Goal: Task Accomplishment & Management: Complete application form

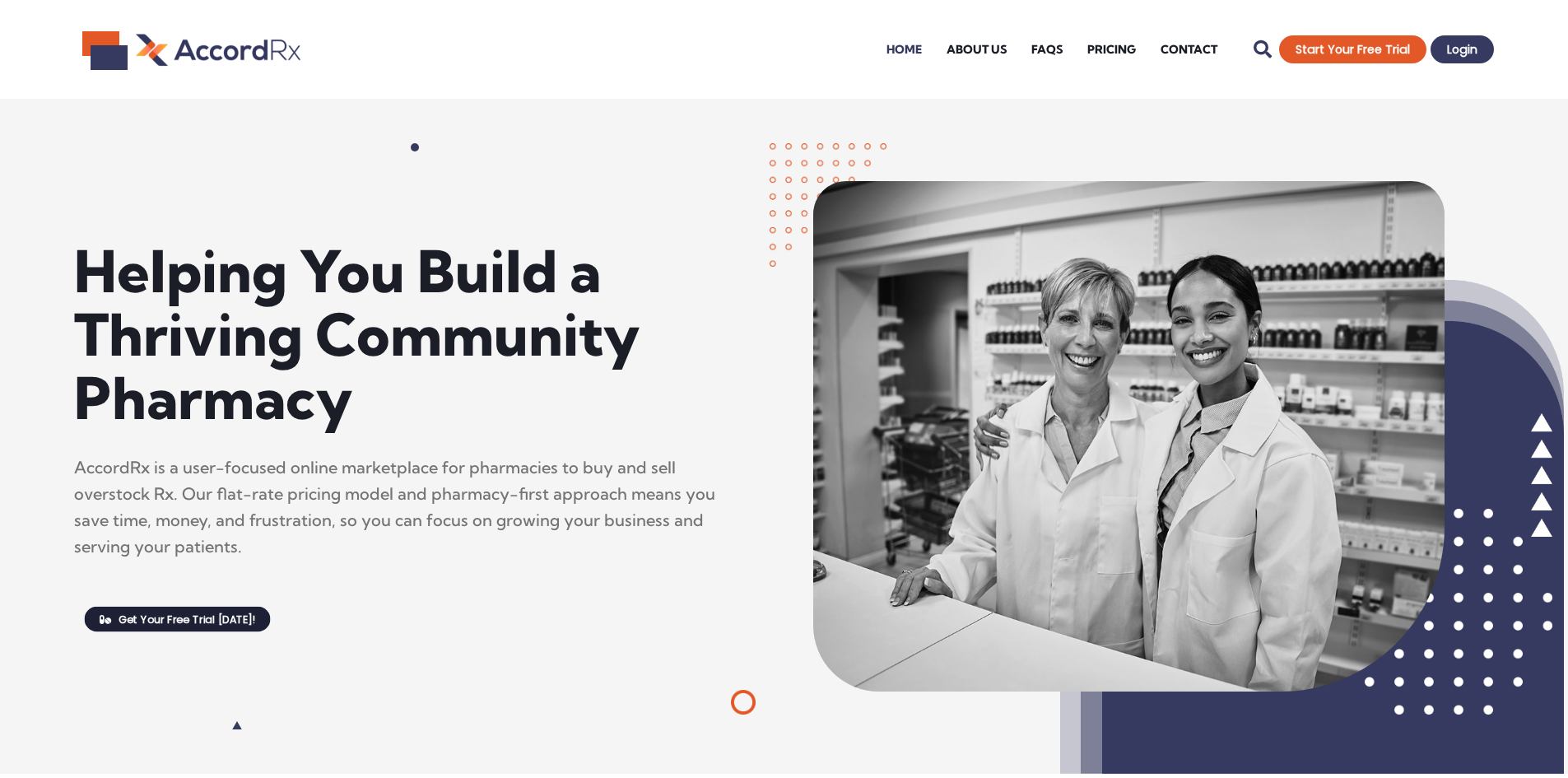
click at [211, 625] on span "Get Your Free Trial [DATE]!" at bounding box center [187, 620] width 137 height 11
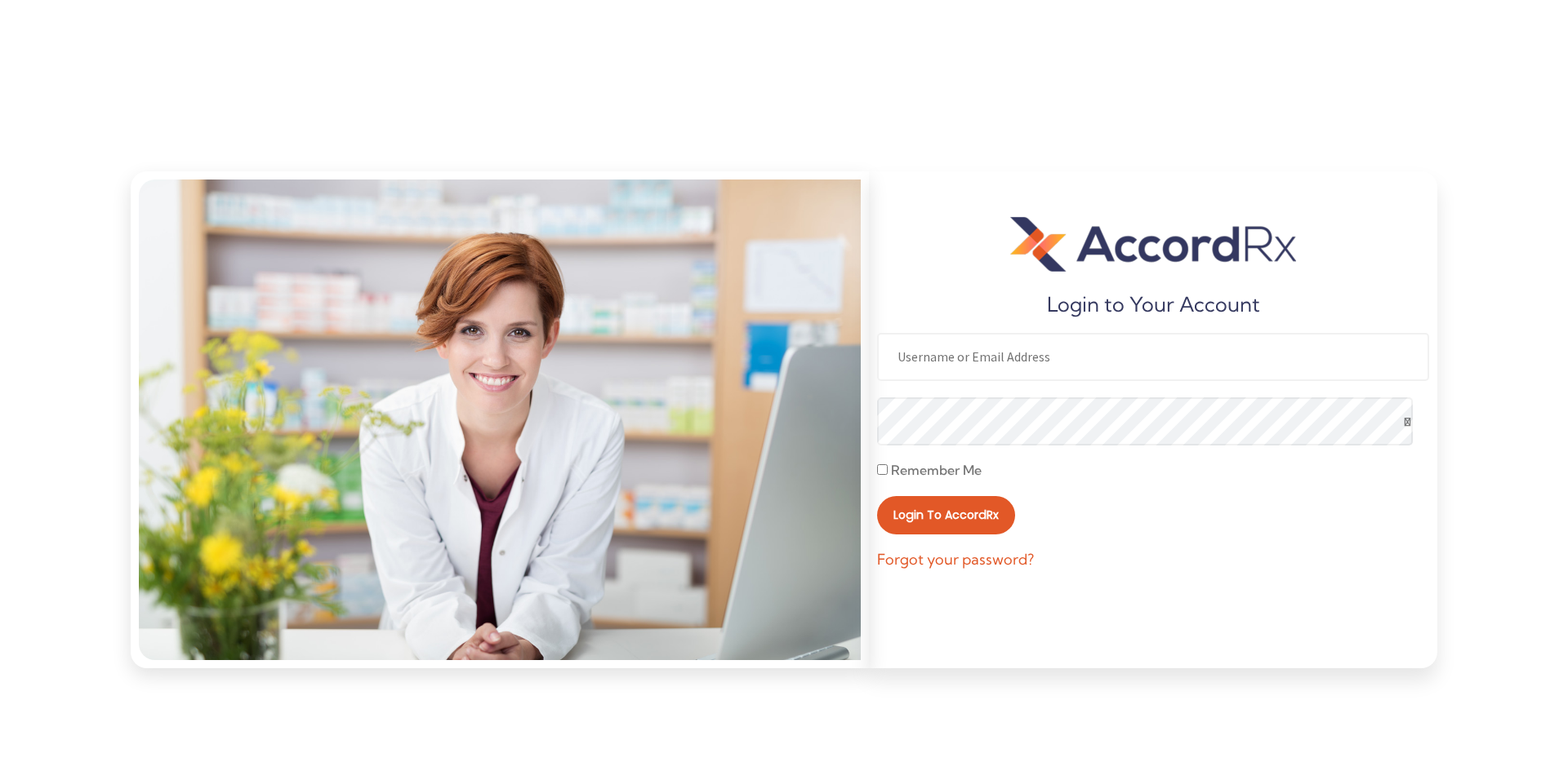
click at [1080, 370] on input "text" at bounding box center [1153, 357] width 552 height 48
click at [1261, 517] on div "Login to AccordRx" at bounding box center [1153, 515] width 552 height 39
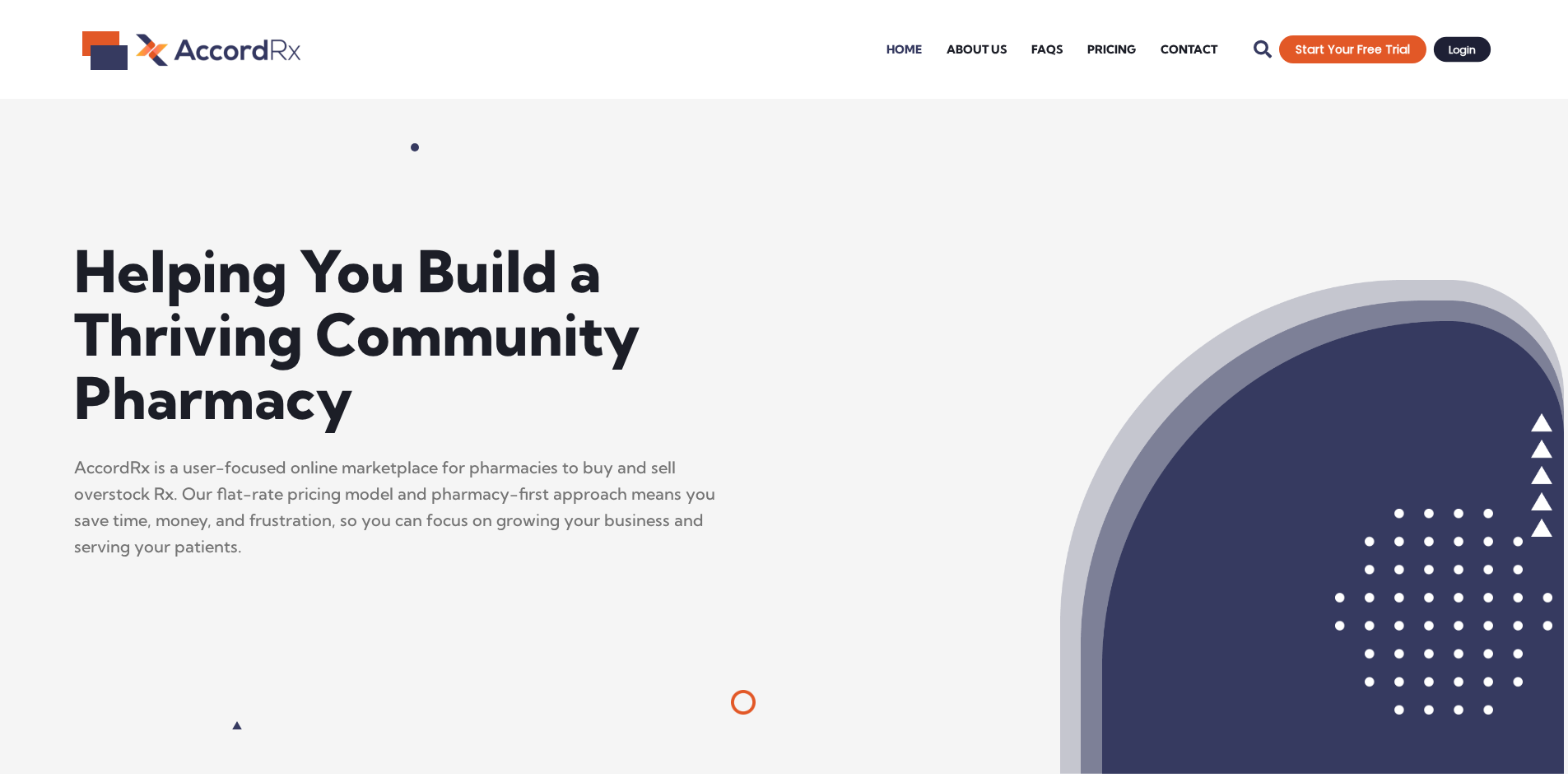
click at [1474, 54] on span "Login" at bounding box center [1462, 50] width 27 height 11
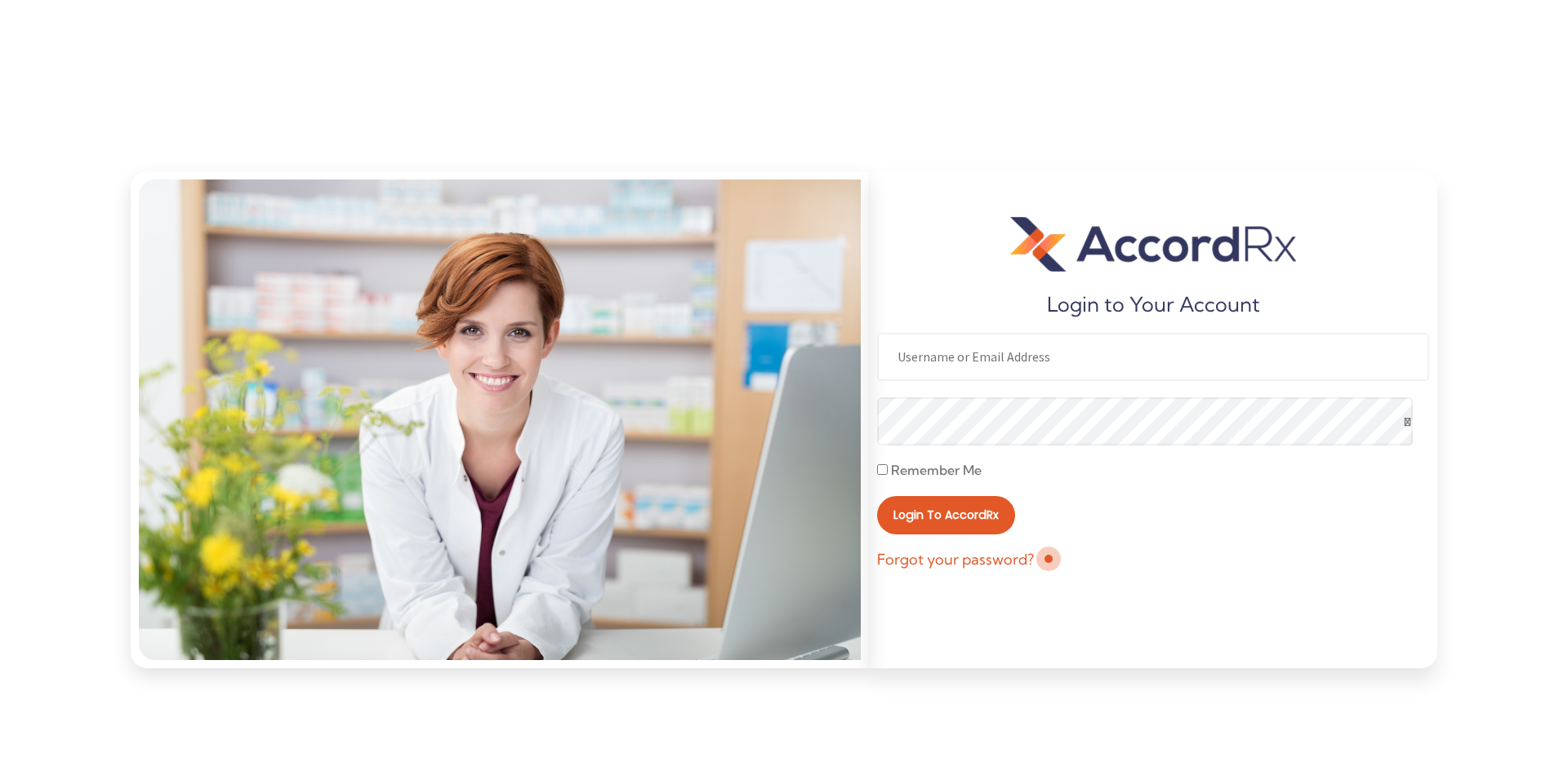
click at [1096, 374] on input "text" at bounding box center [1153, 357] width 552 height 48
type input "allrxpharmaordering@gmail.com"
click at [907, 510] on span "Login to AccordRx" at bounding box center [945, 515] width 95 height 11
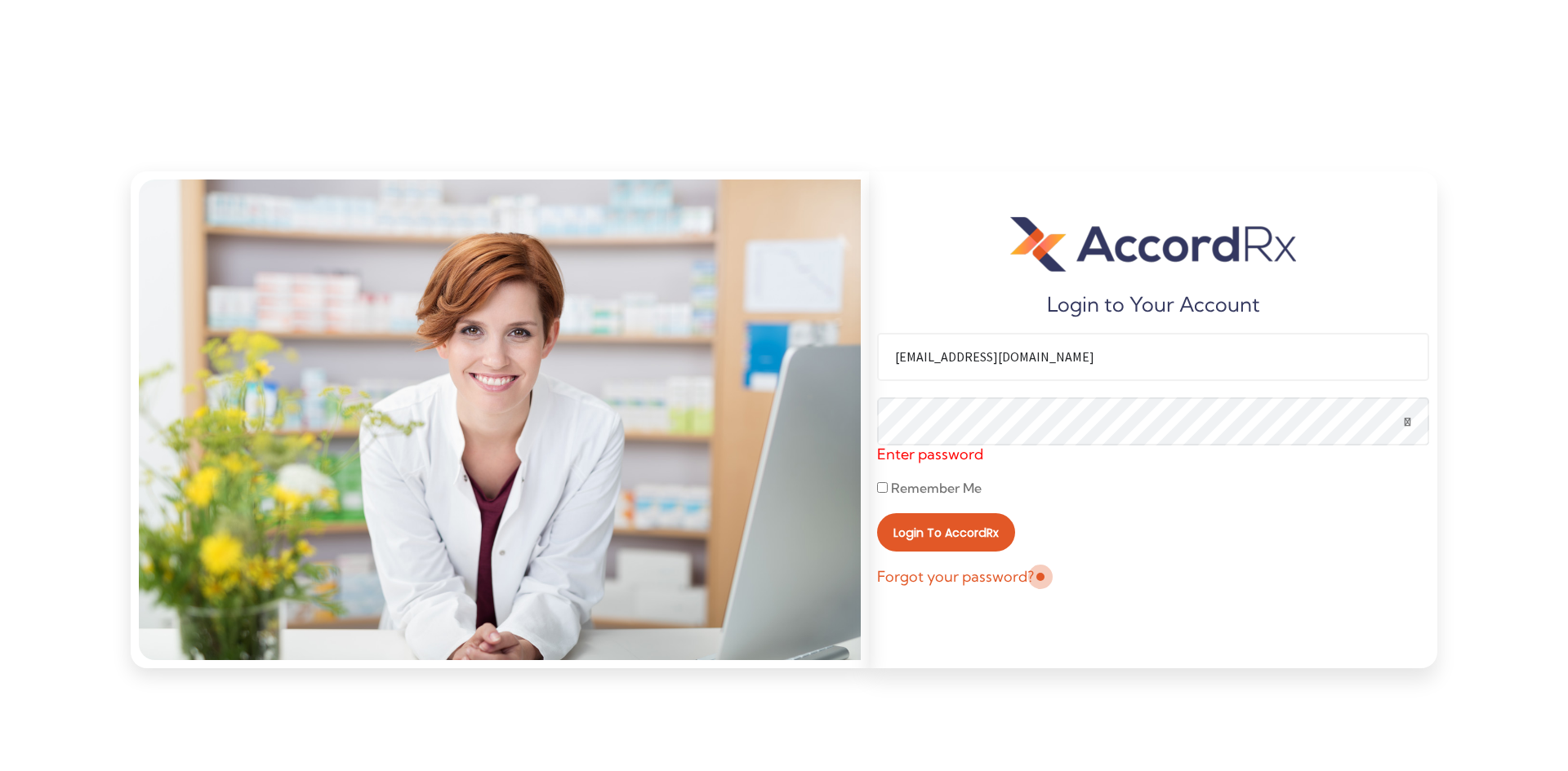
click at [882, 487] on input "Remember Me" at bounding box center [882, 487] width 11 height 11
checkbox input "true"
click at [901, 541] on button "Login to AccordRx" at bounding box center [946, 533] width 124 height 34
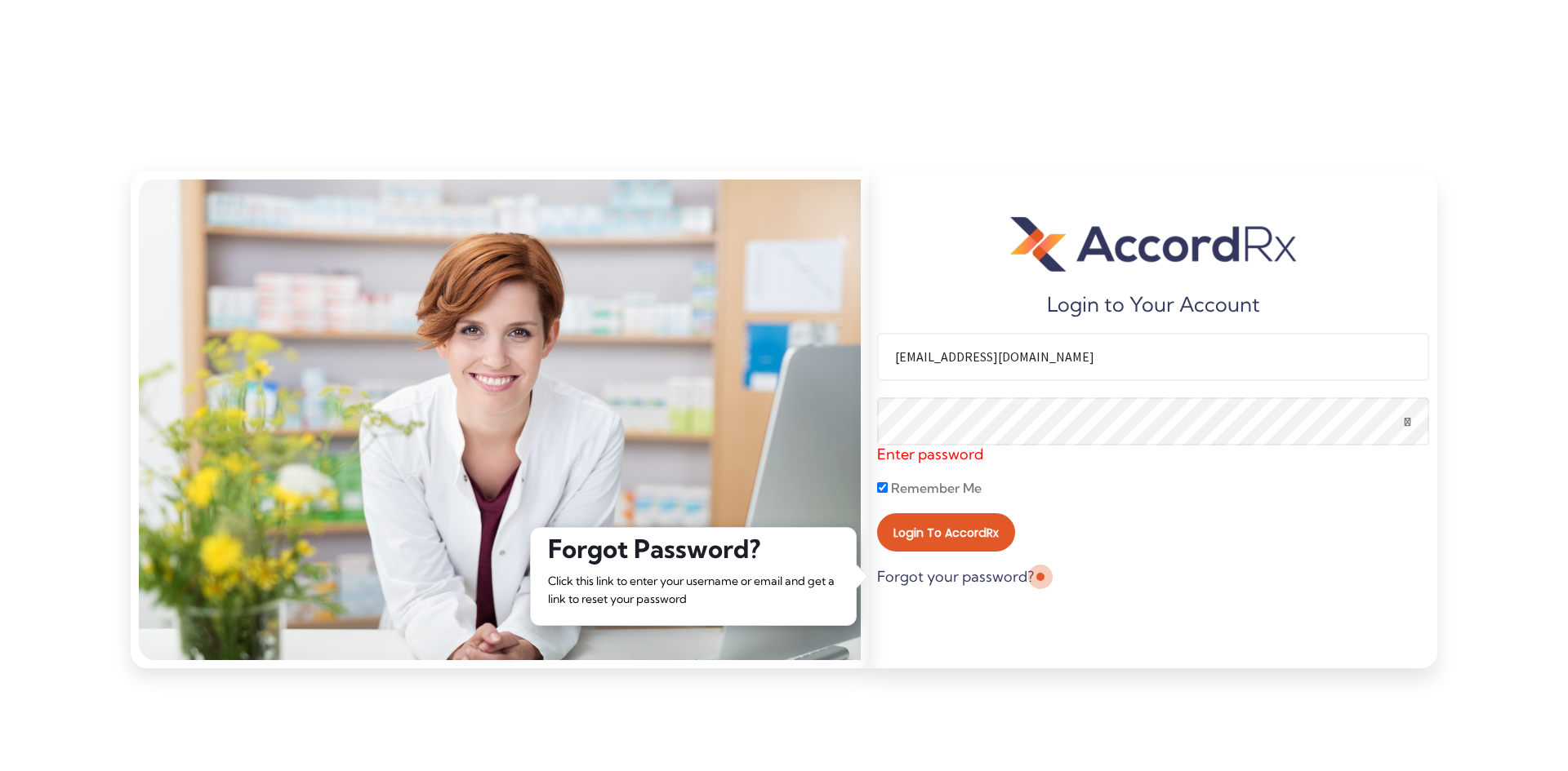
click at [930, 579] on link "Forgot your password?" at bounding box center [955, 576] width 157 height 18
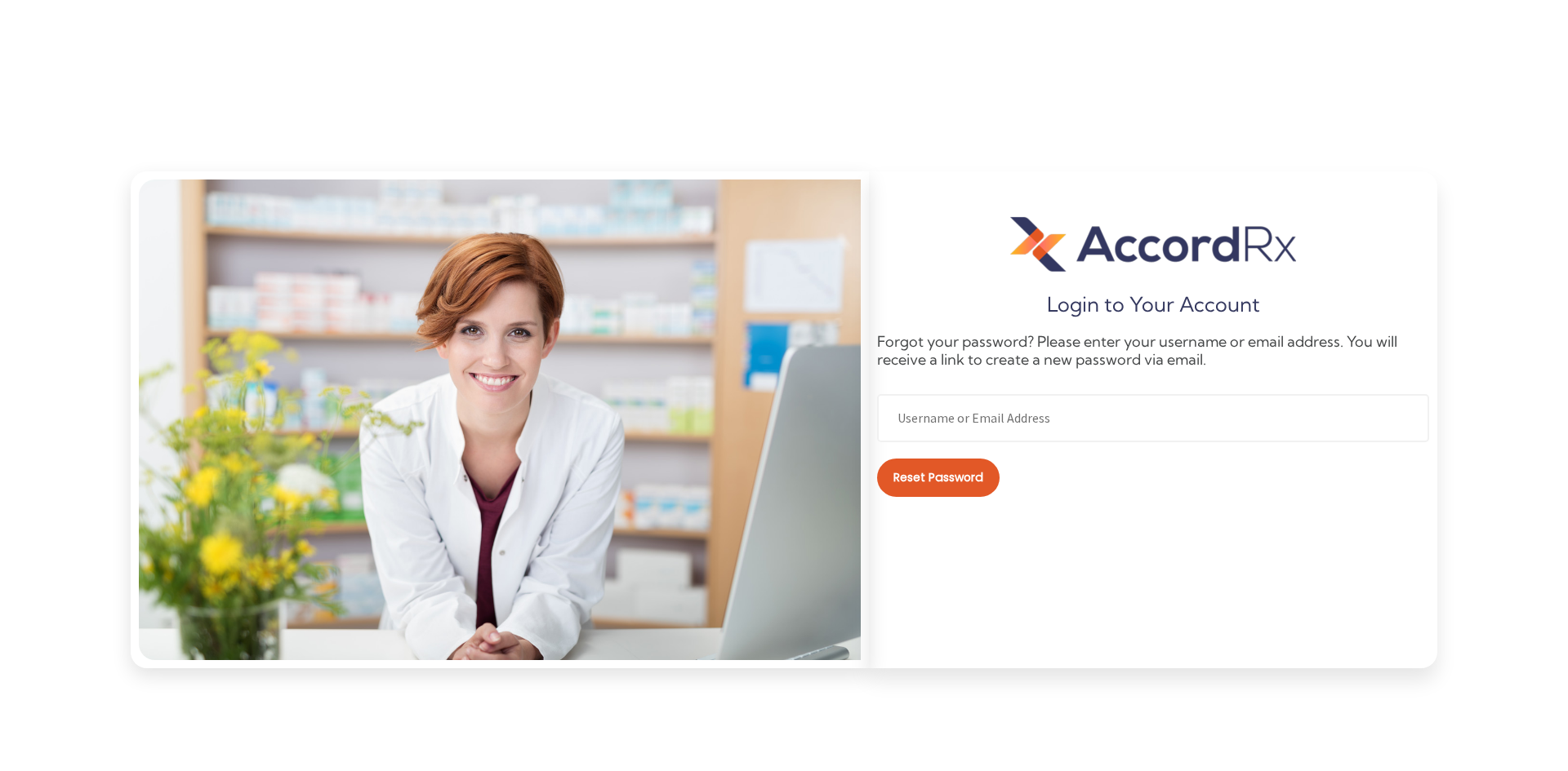
click at [898, 401] on input "text" at bounding box center [1153, 418] width 552 height 48
type input "allrxpharmaordering@gmail.com"
click at [912, 477] on span "Reset password" at bounding box center [938, 477] width 81 height 11
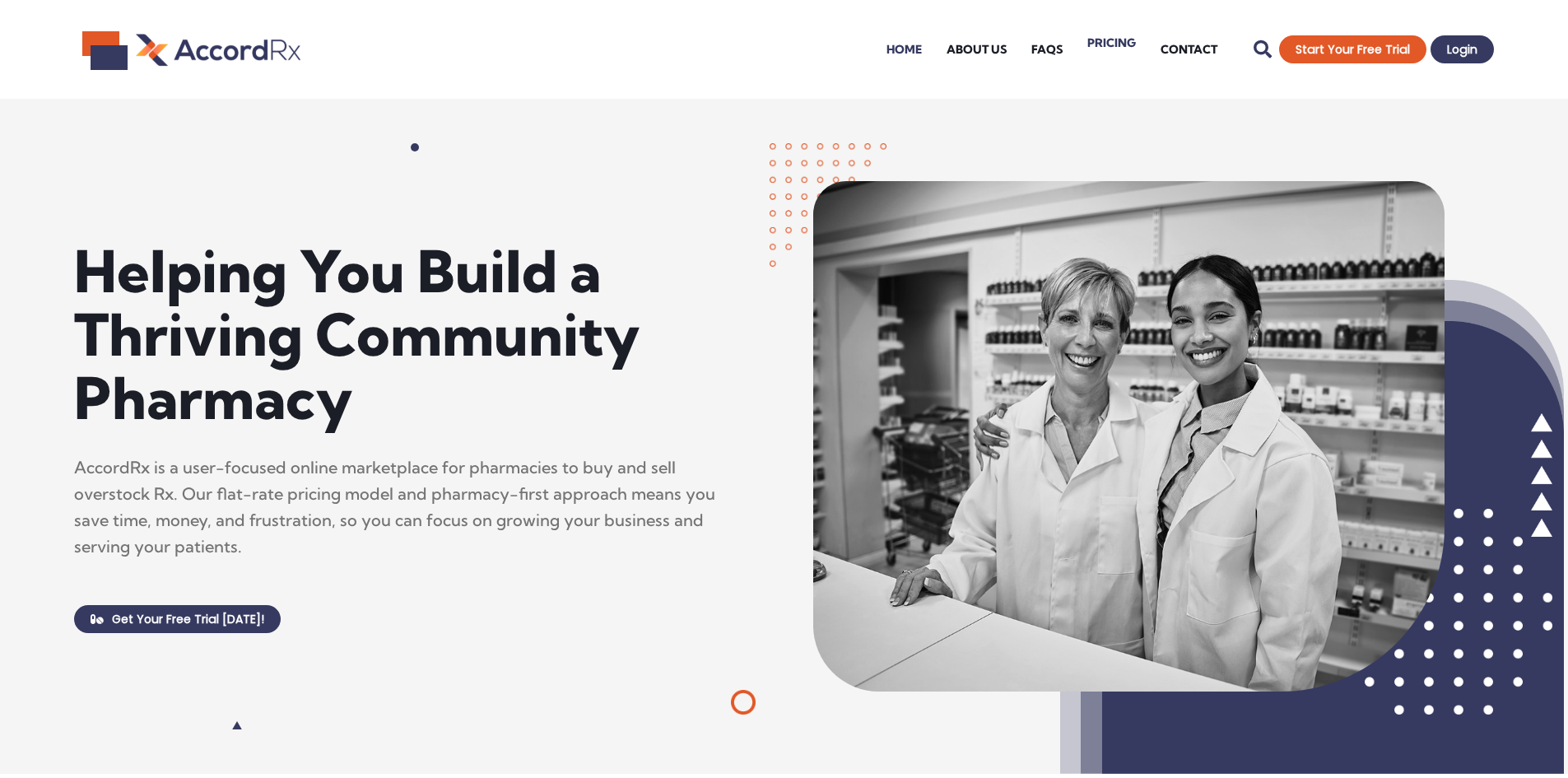
click at [1135, 55] on link "Pricing" at bounding box center [1112, 43] width 74 height 66
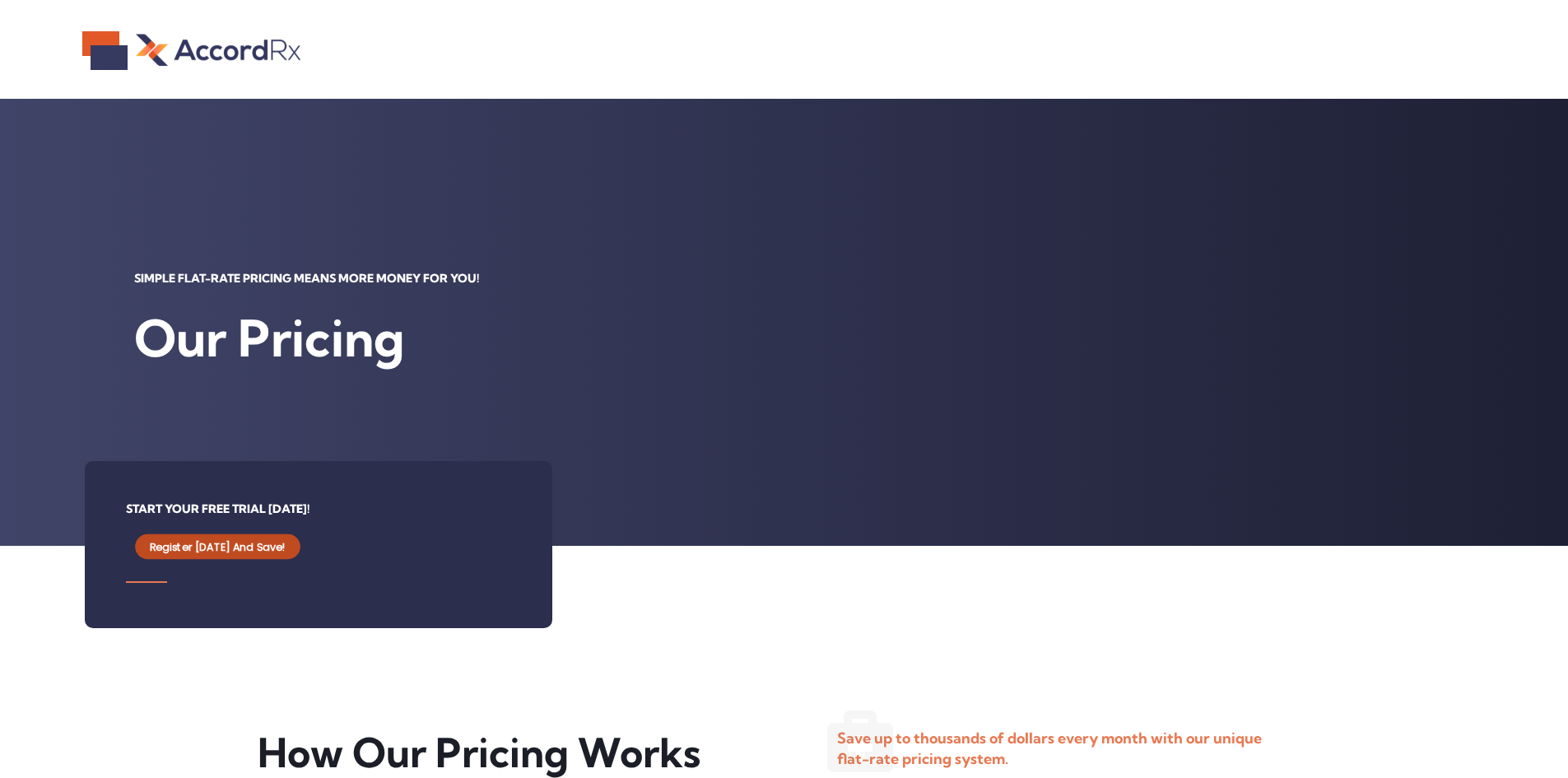
click at [196, 550] on span "Register Today and Save!" at bounding box center [217, 547] width 136 height 11
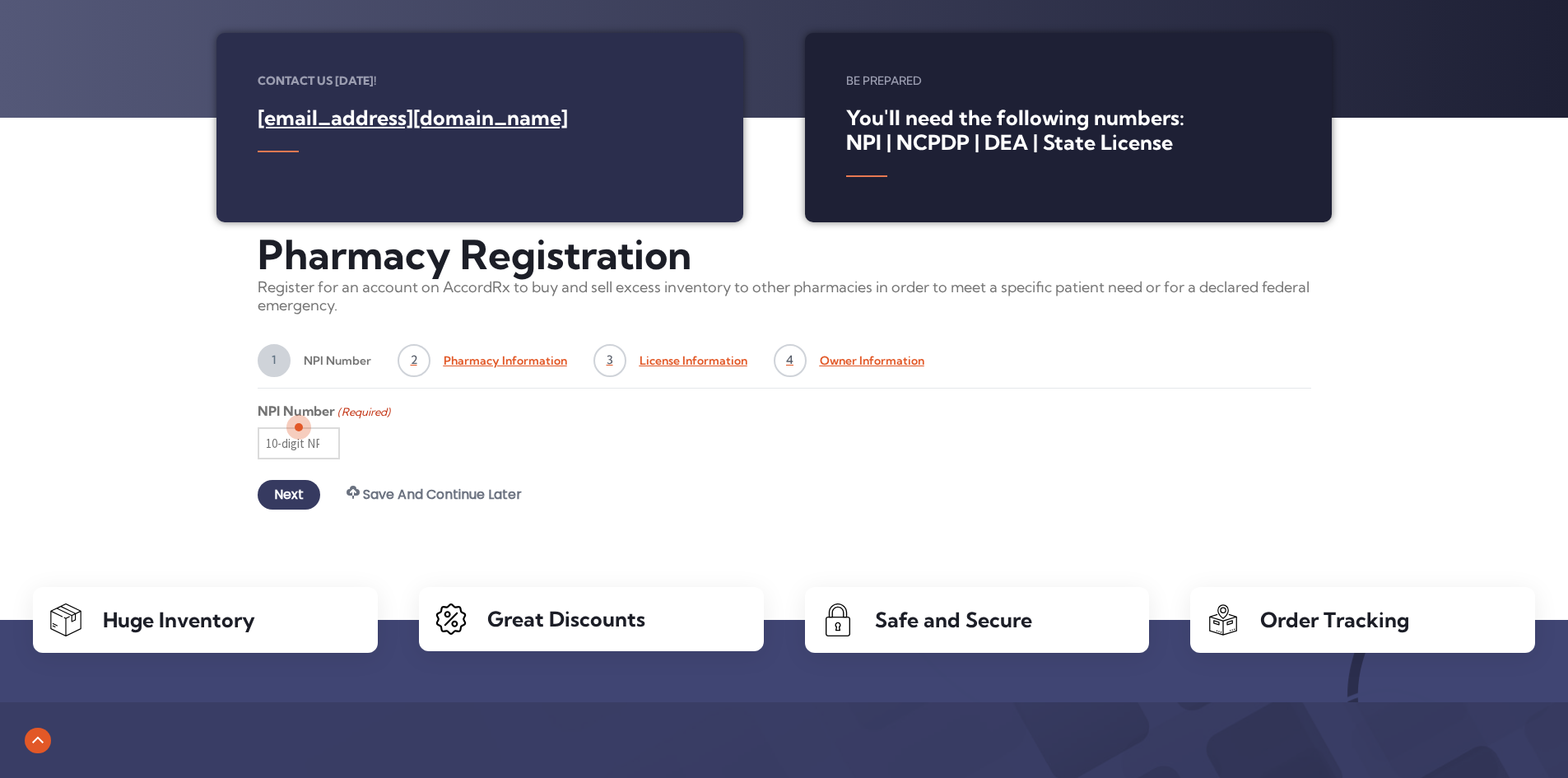
scroll to position [411, 0]
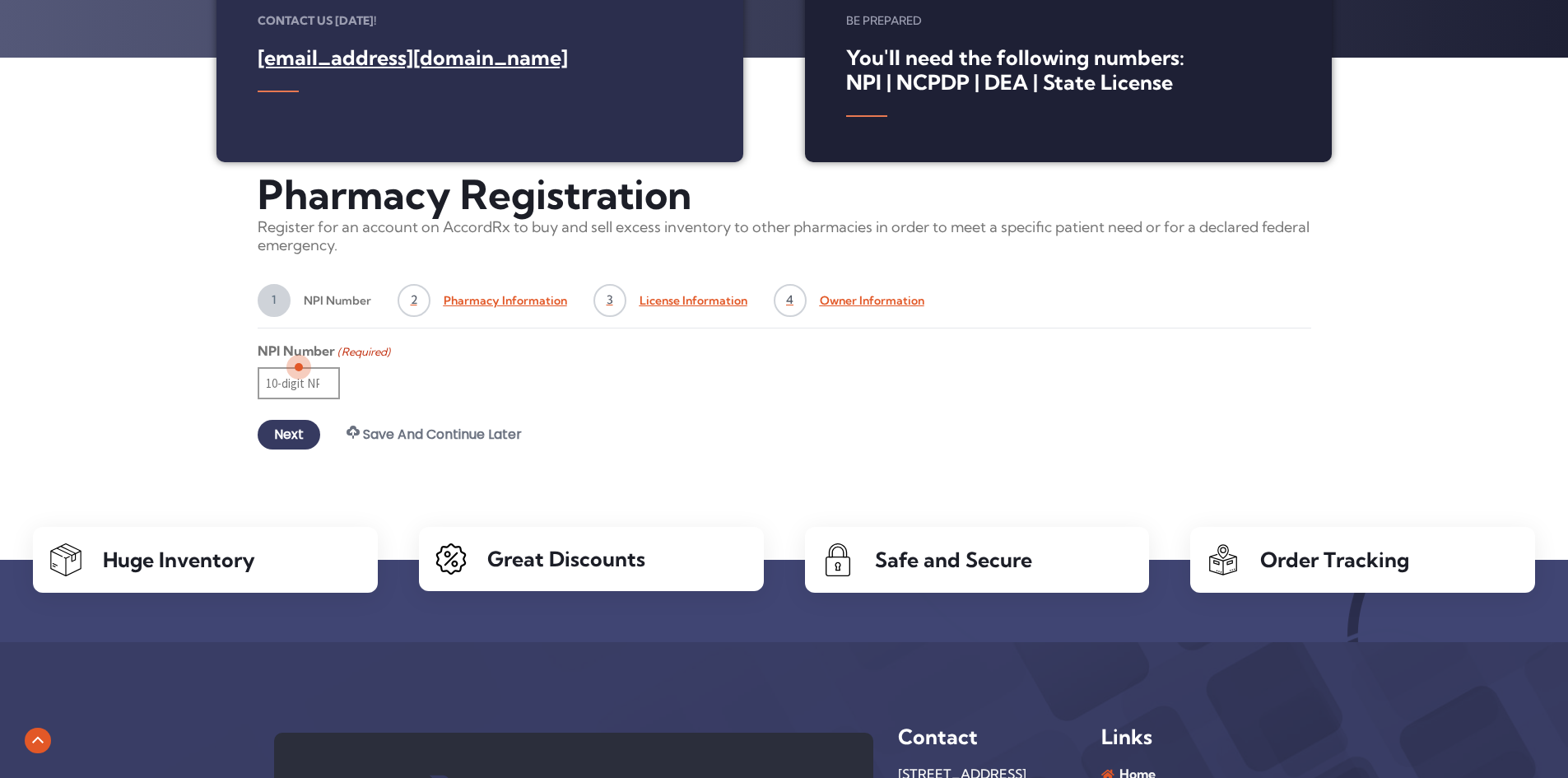
click at [278, 392] on input "NPI Number (Required)" at bounding box center [298, 383] width 82 height 32
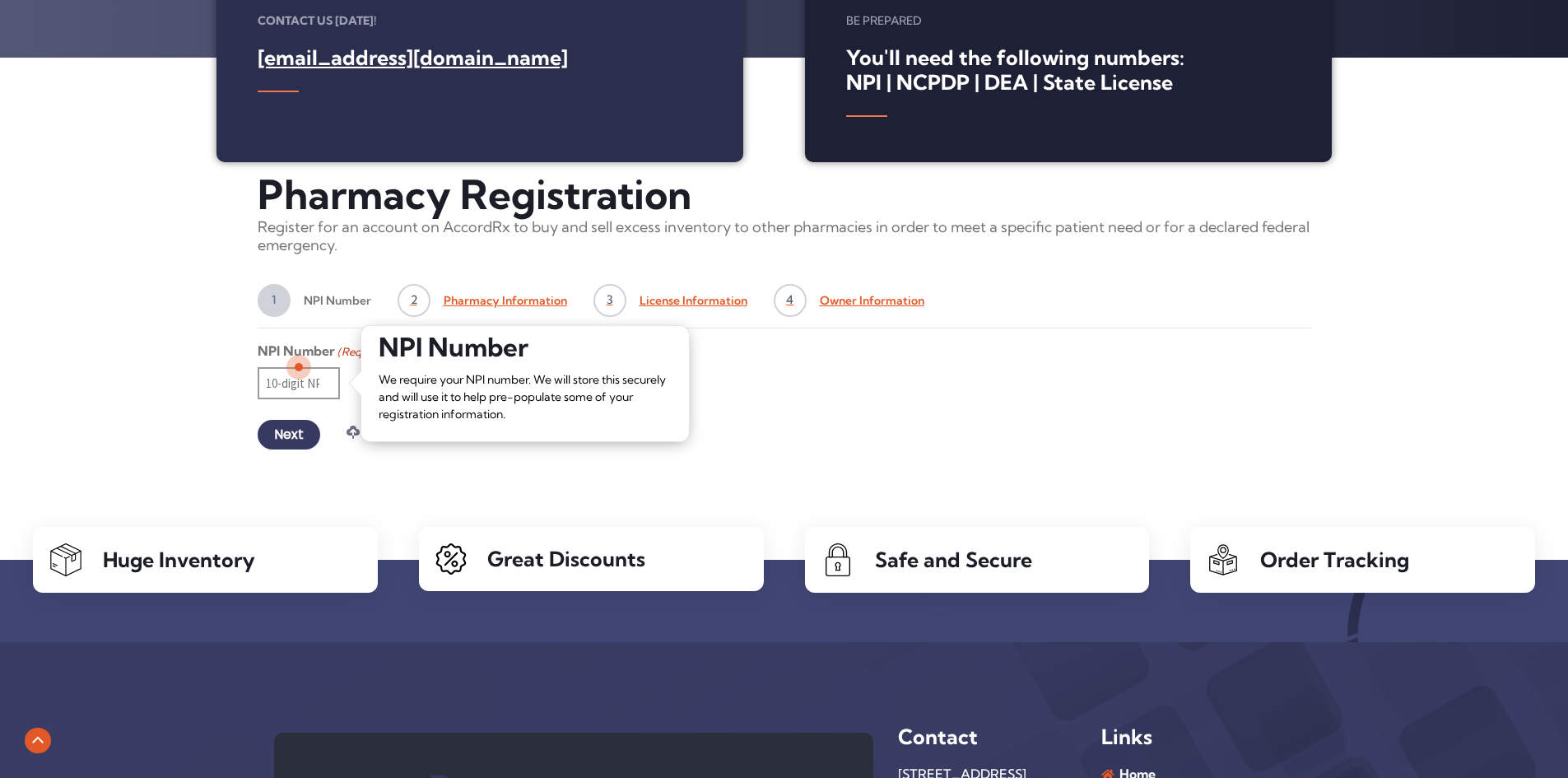
click at [289, 379] on input "NPI Number (Required)" at bounding box center [298, 383] width 82 height 32
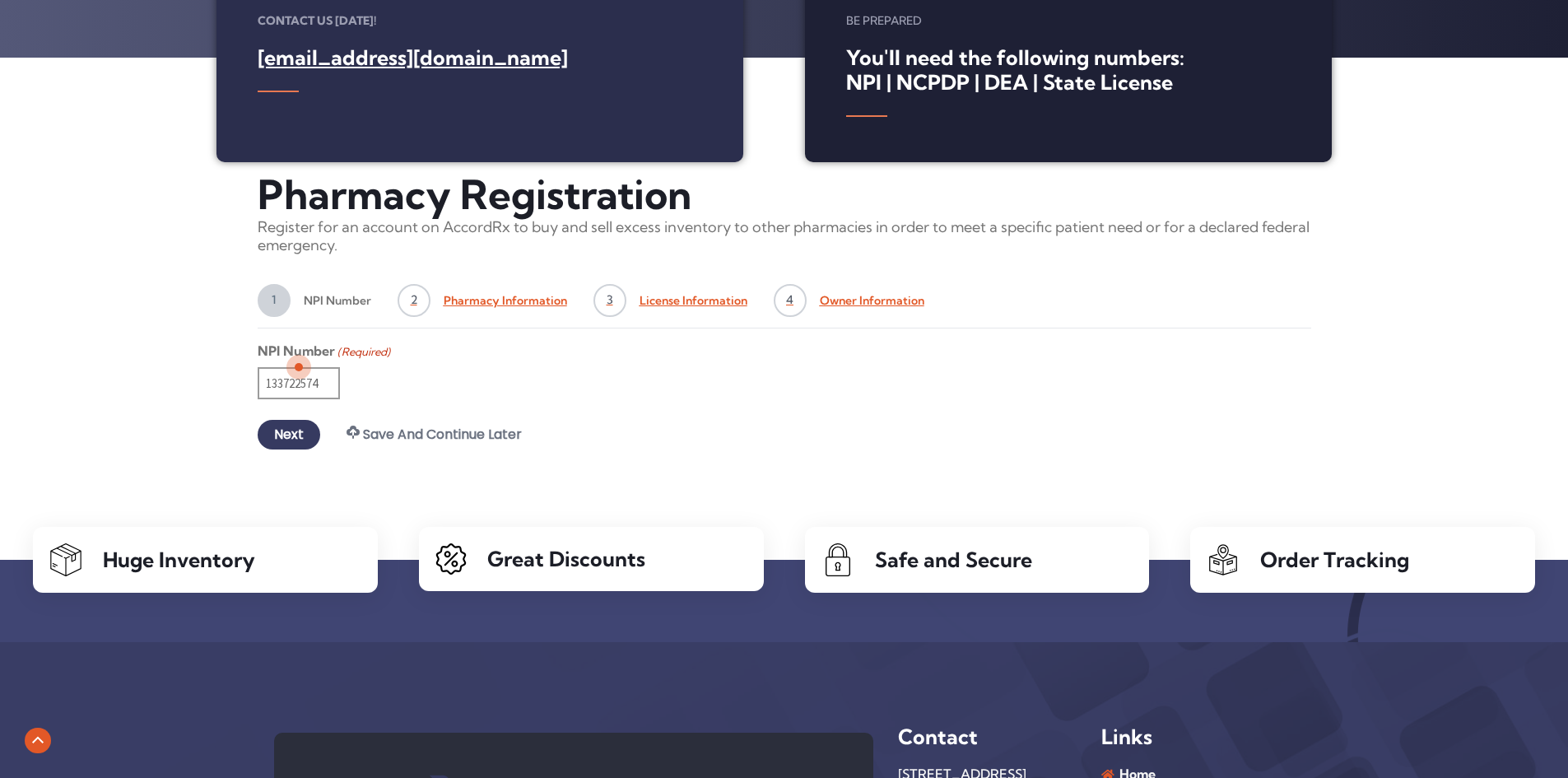
scroll to position [0, 2]
type input "133722574"
click at [281, 439] on input "Next" at bounding box center [289, 434] width 63 height 30
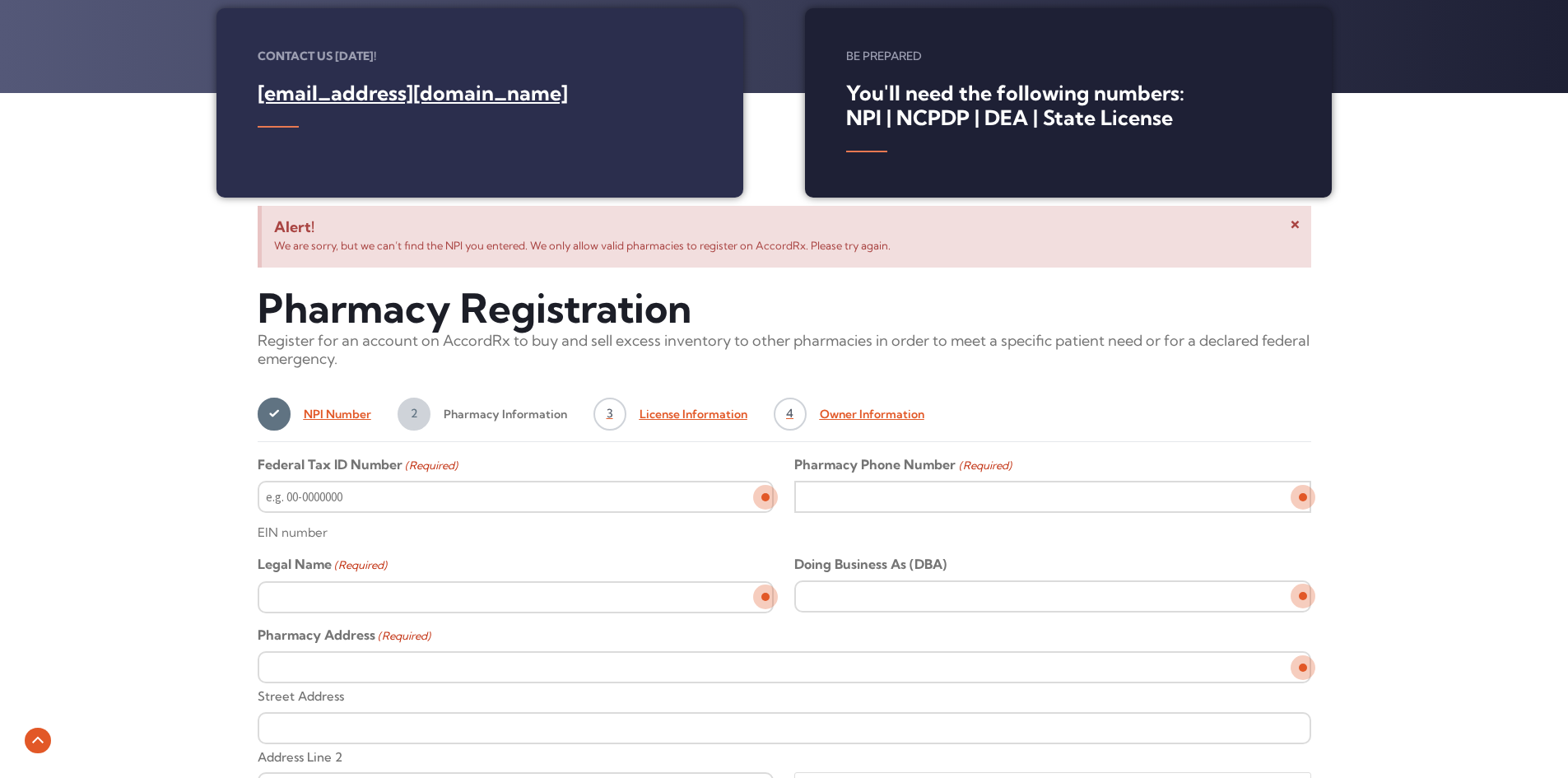
scroll to position [459, 0]
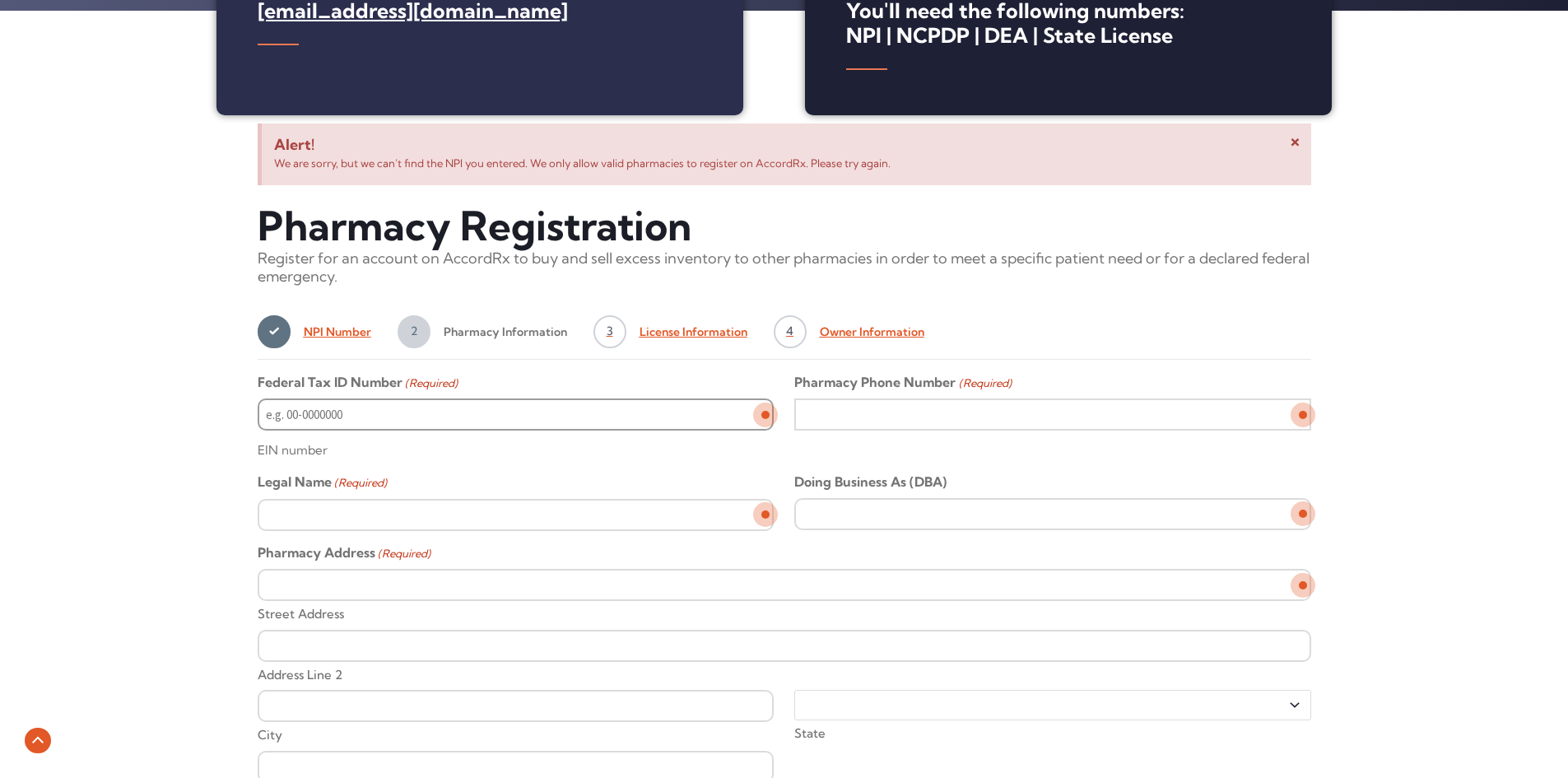
type input "__-_______"
click at [657, 420] on input "__-_______" at bounding box center [515, 415] width 516 height 32
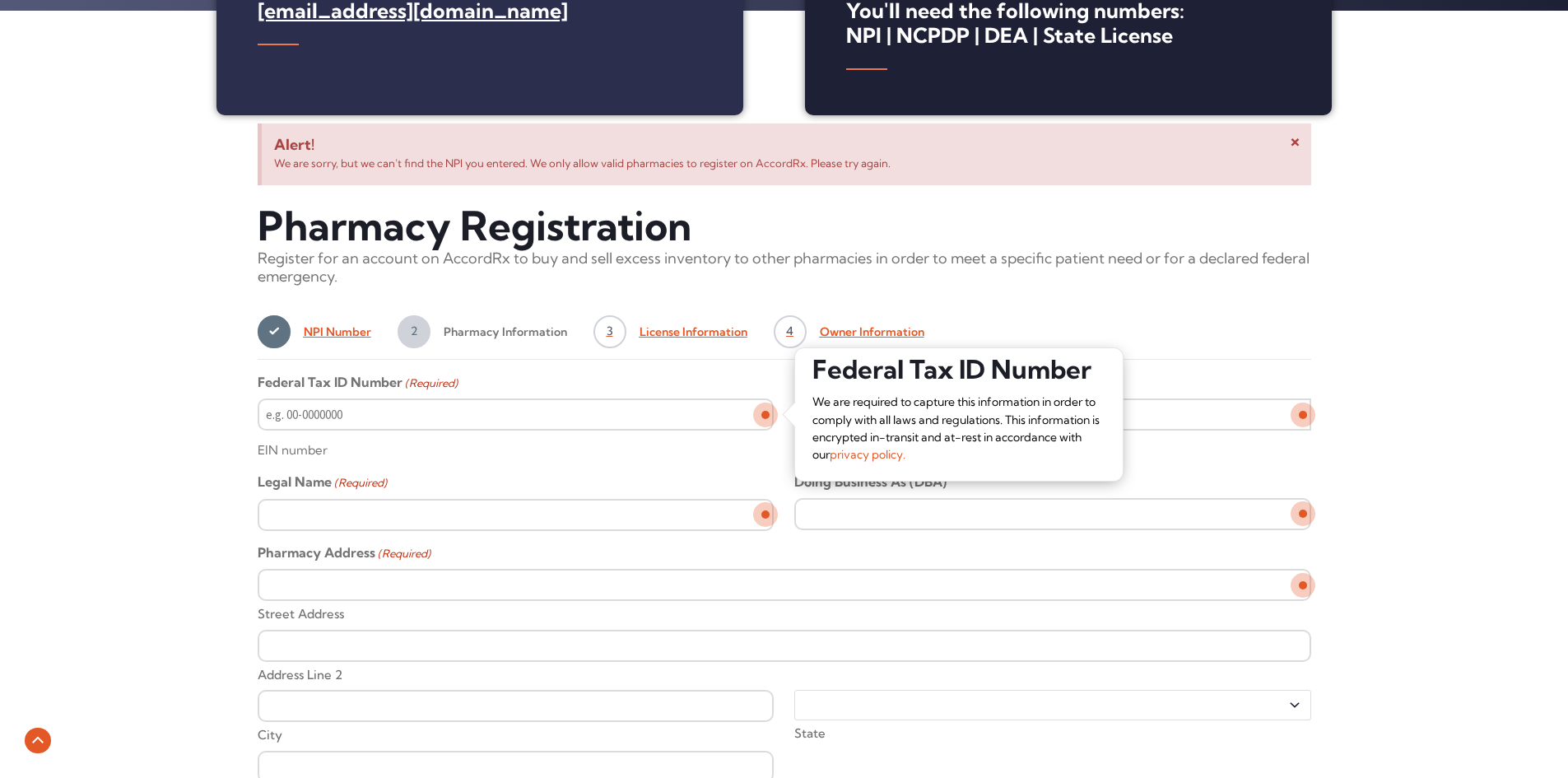
click at [1558, 388] on div "Alert! Please enter a future date for License Expiration Date. × Alert! Please …" at bounding box center [784, 768] width 1568 height 1306
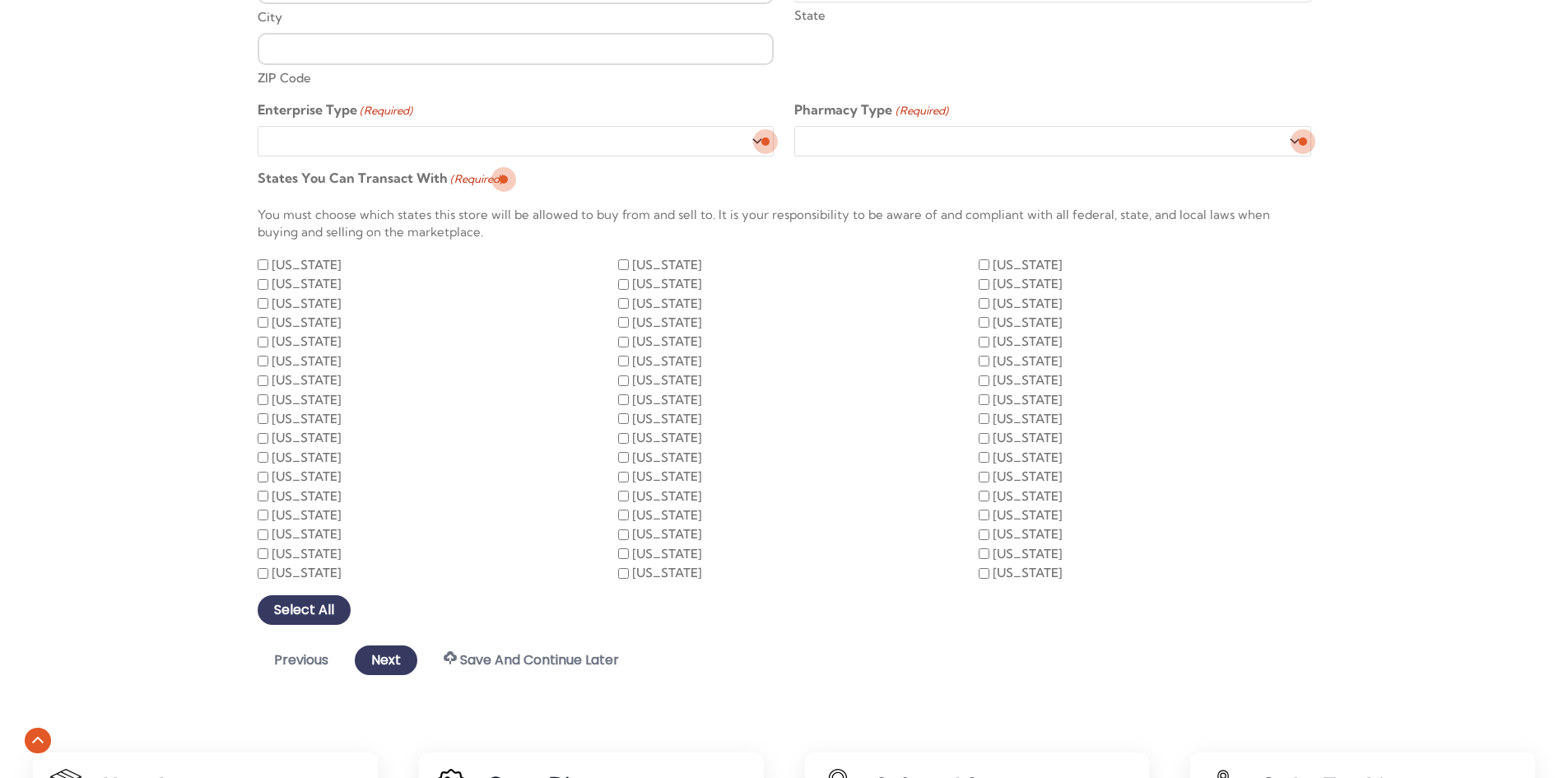
scroll to position [1200, 0]
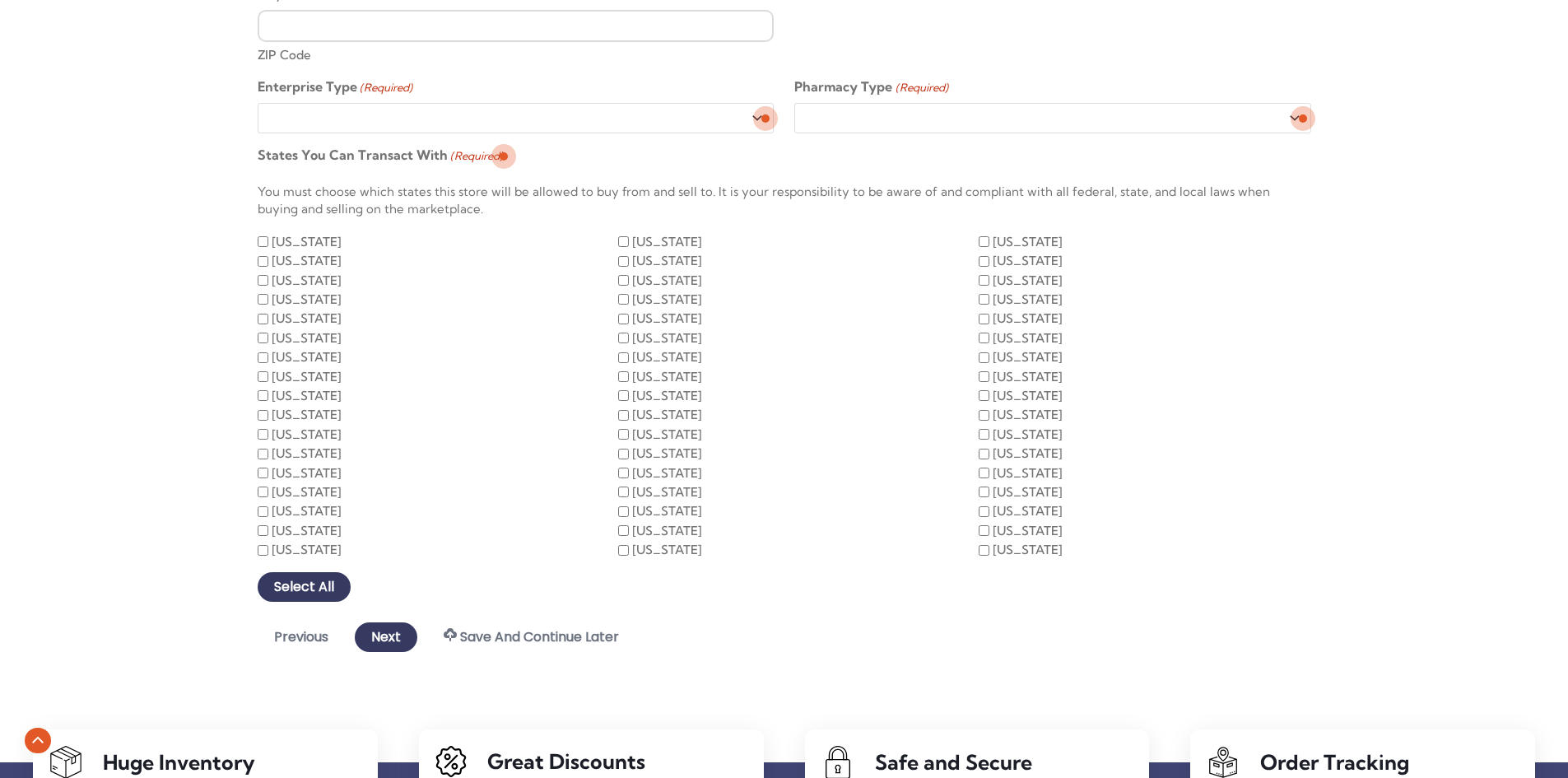
click at [630, 511] on div "[US_STATE]" at bounding box center [784, 510] width 333 height 19
click at [621, 508] on input "[US_STATE]" at bounding box center [624, 511] width 11 height 11
checkbox input "true"
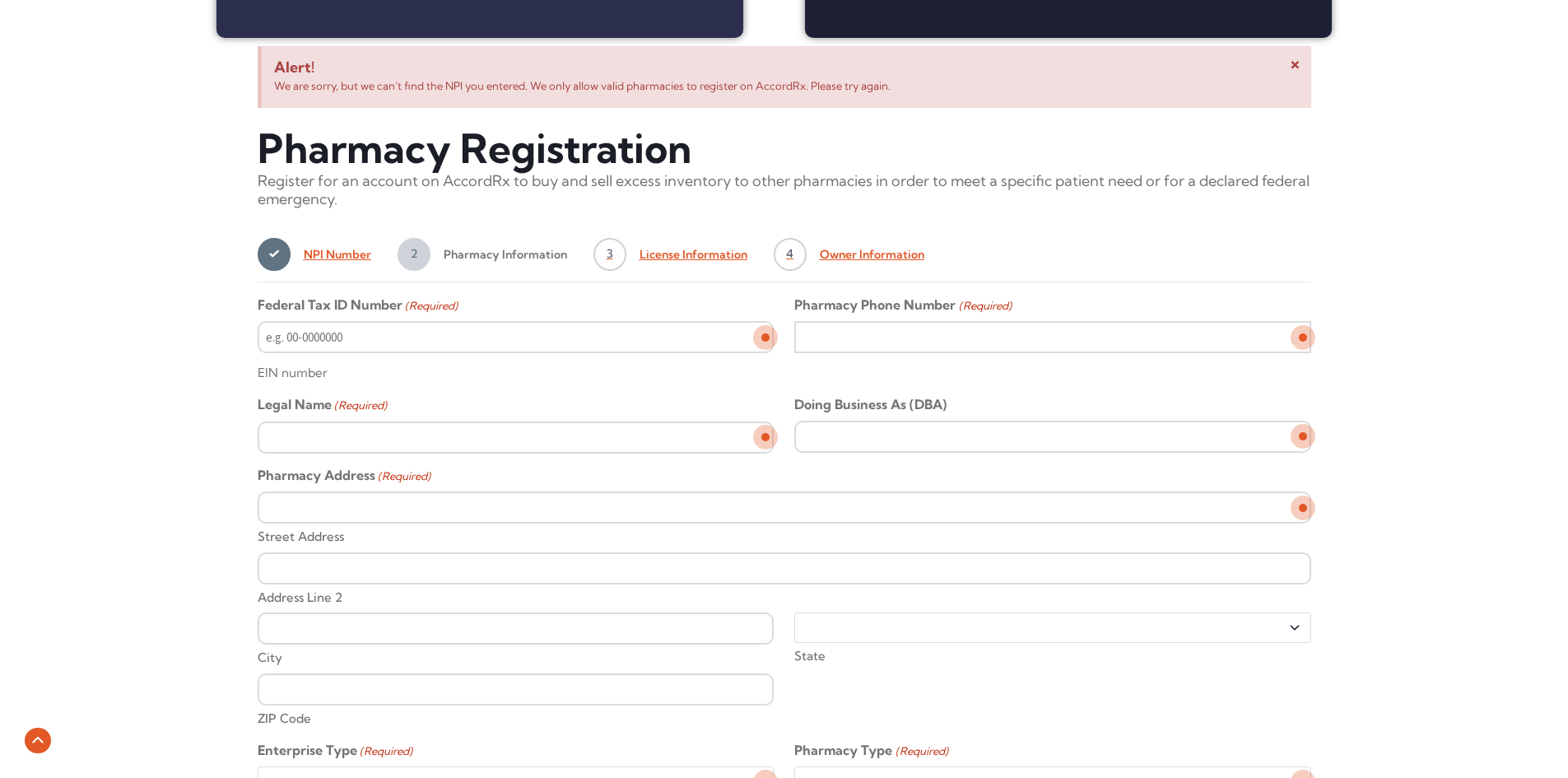
scroll to position [577, 0]
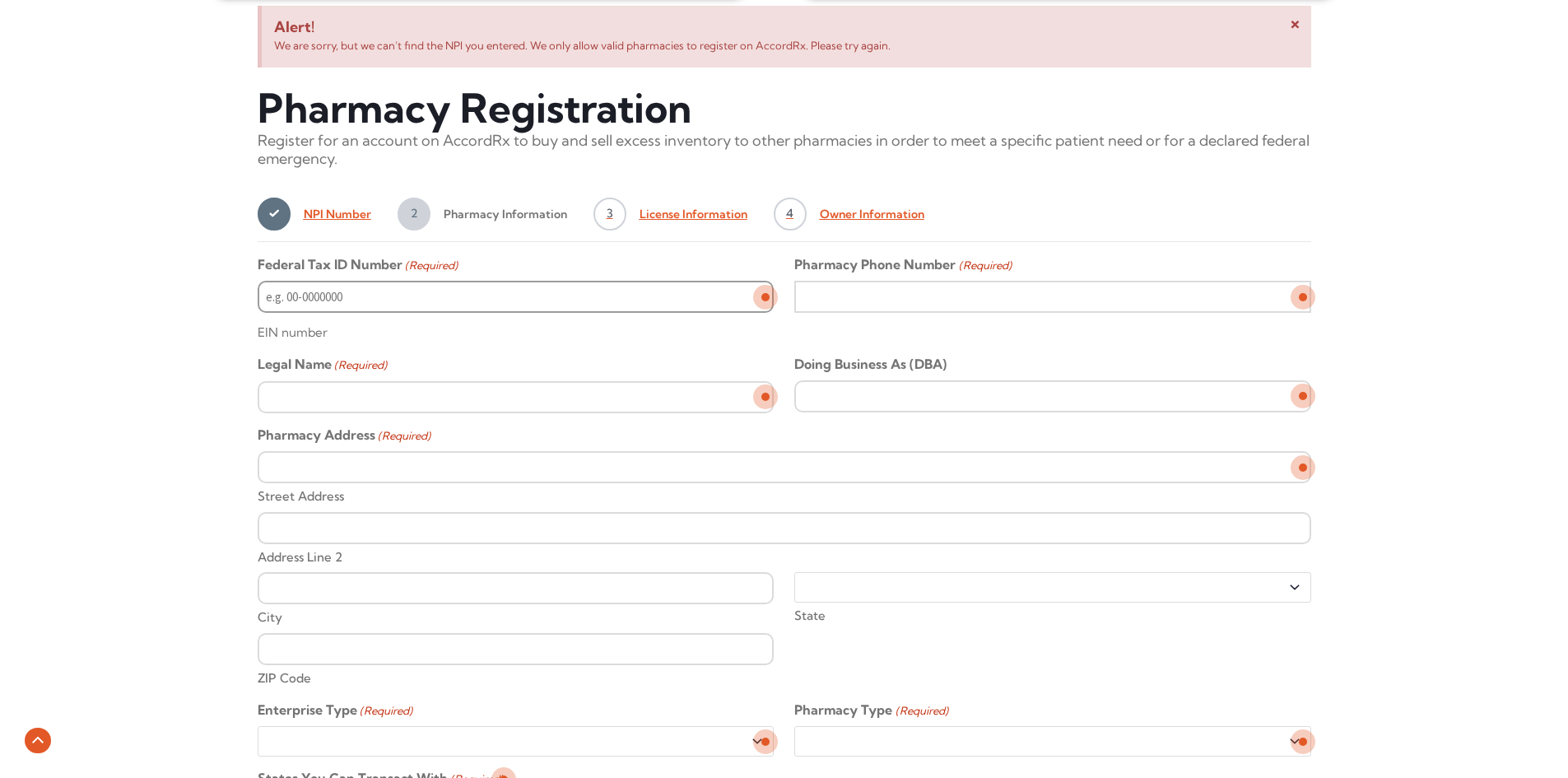
type input "__-_______"
click at [611, 300] on input "__-_______" at bounding box center [515, 297] width 516 height 32
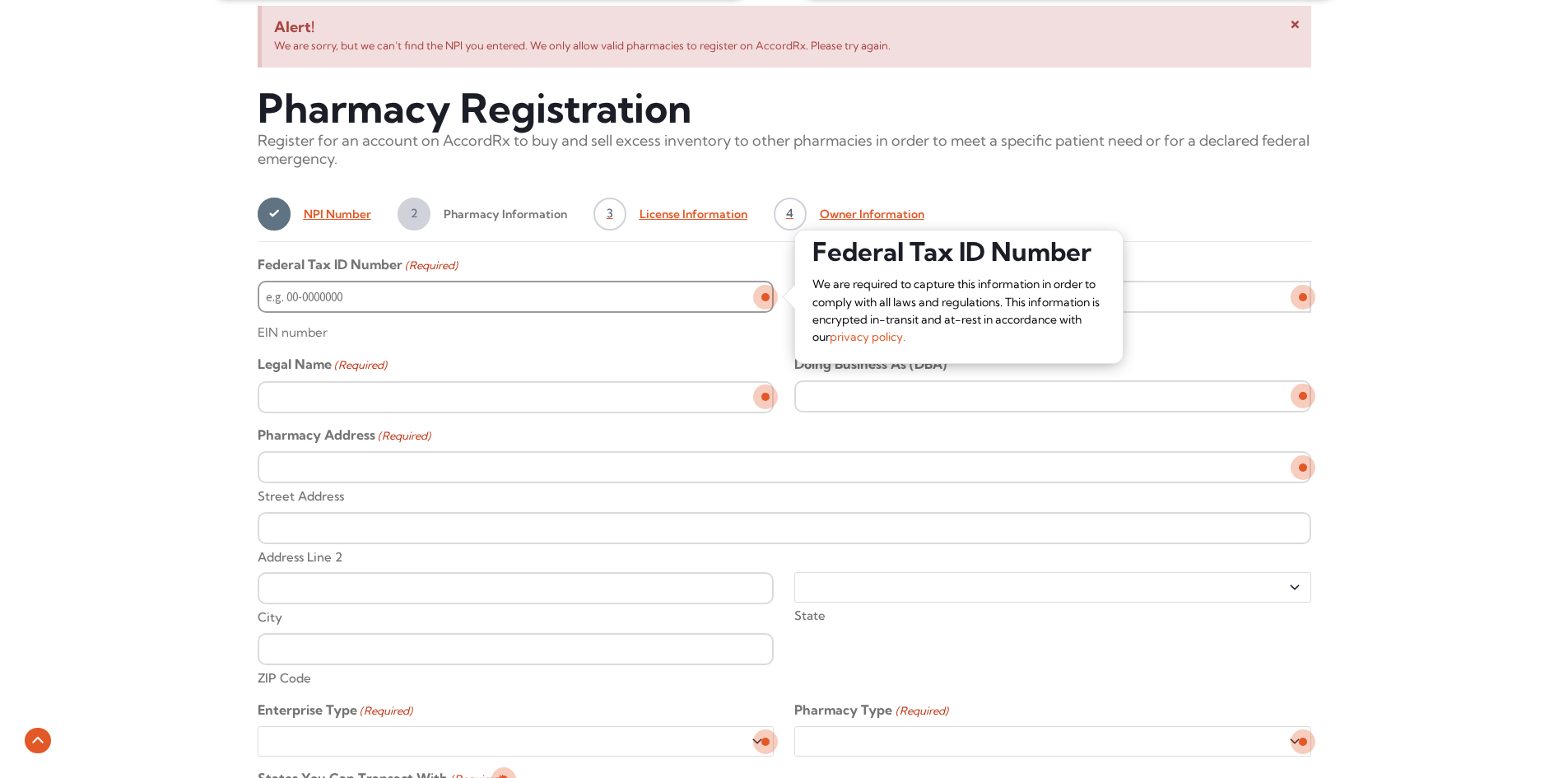
type input "__-_______"
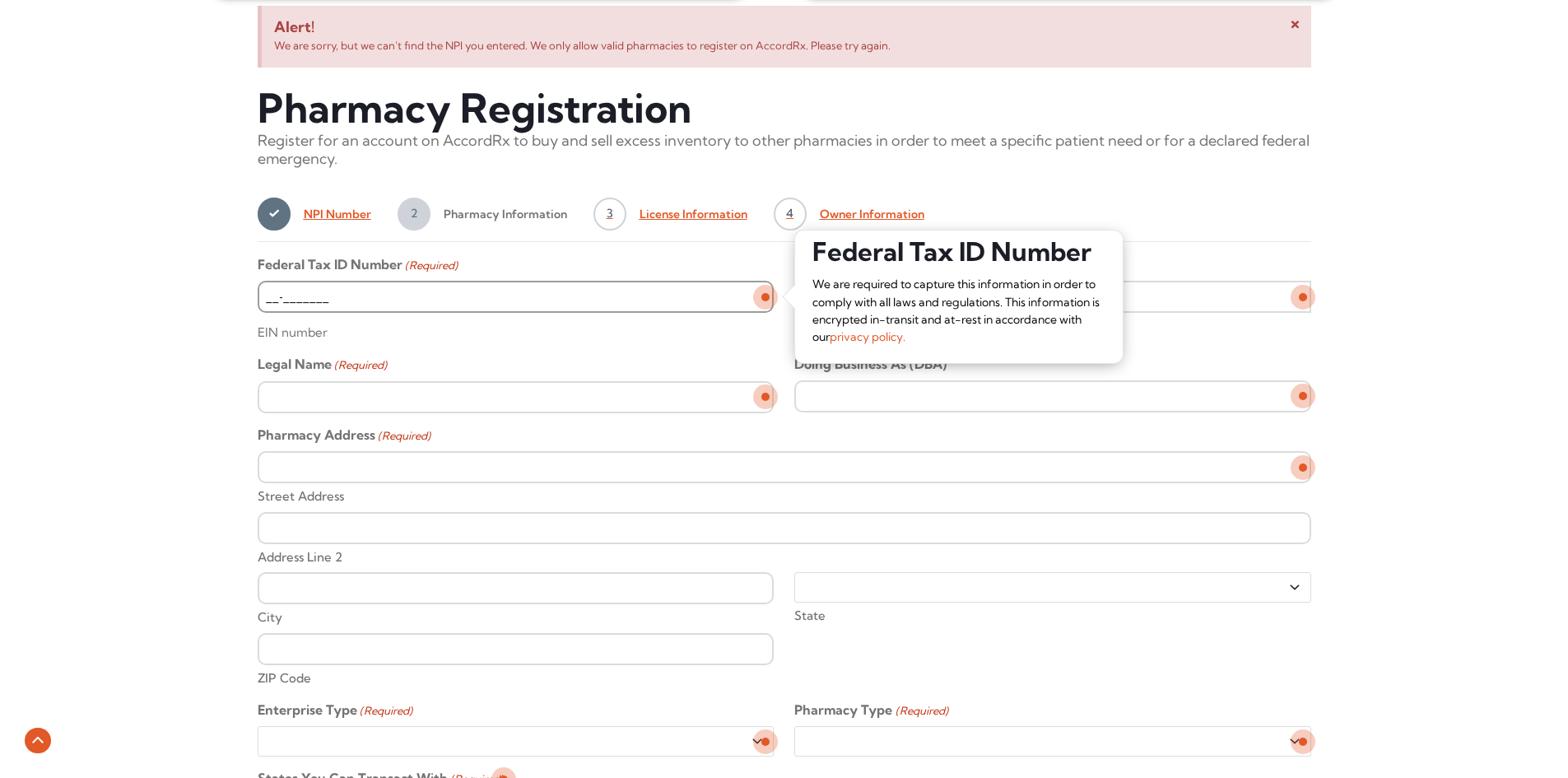
click at [616, 300] on input "__-_______" at bounding box center [515, 297] width 516 height 32
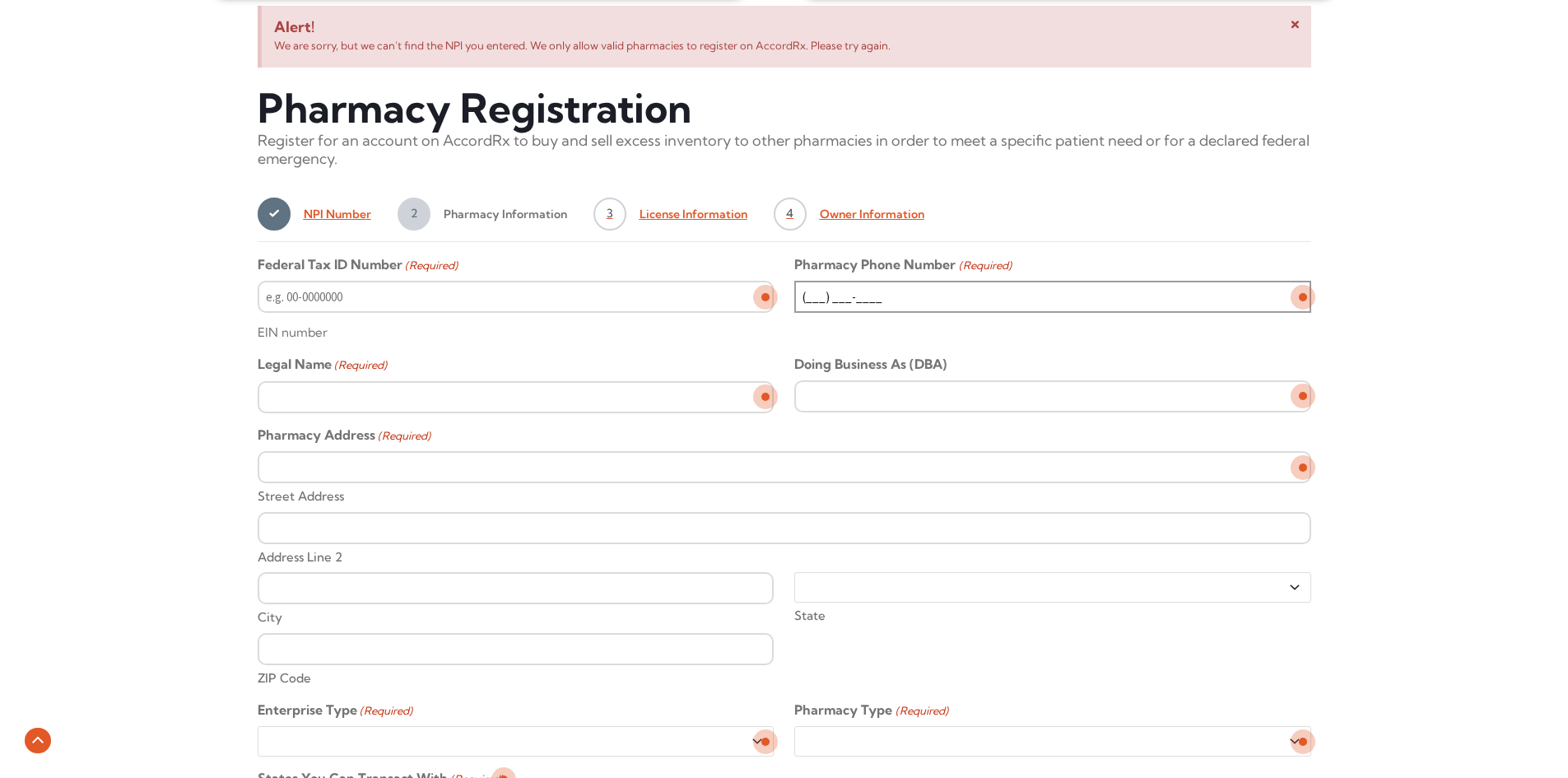
click at [977, 302] on input "(___) ___-____" at bounding box center [1053, 297] width 516 height 32
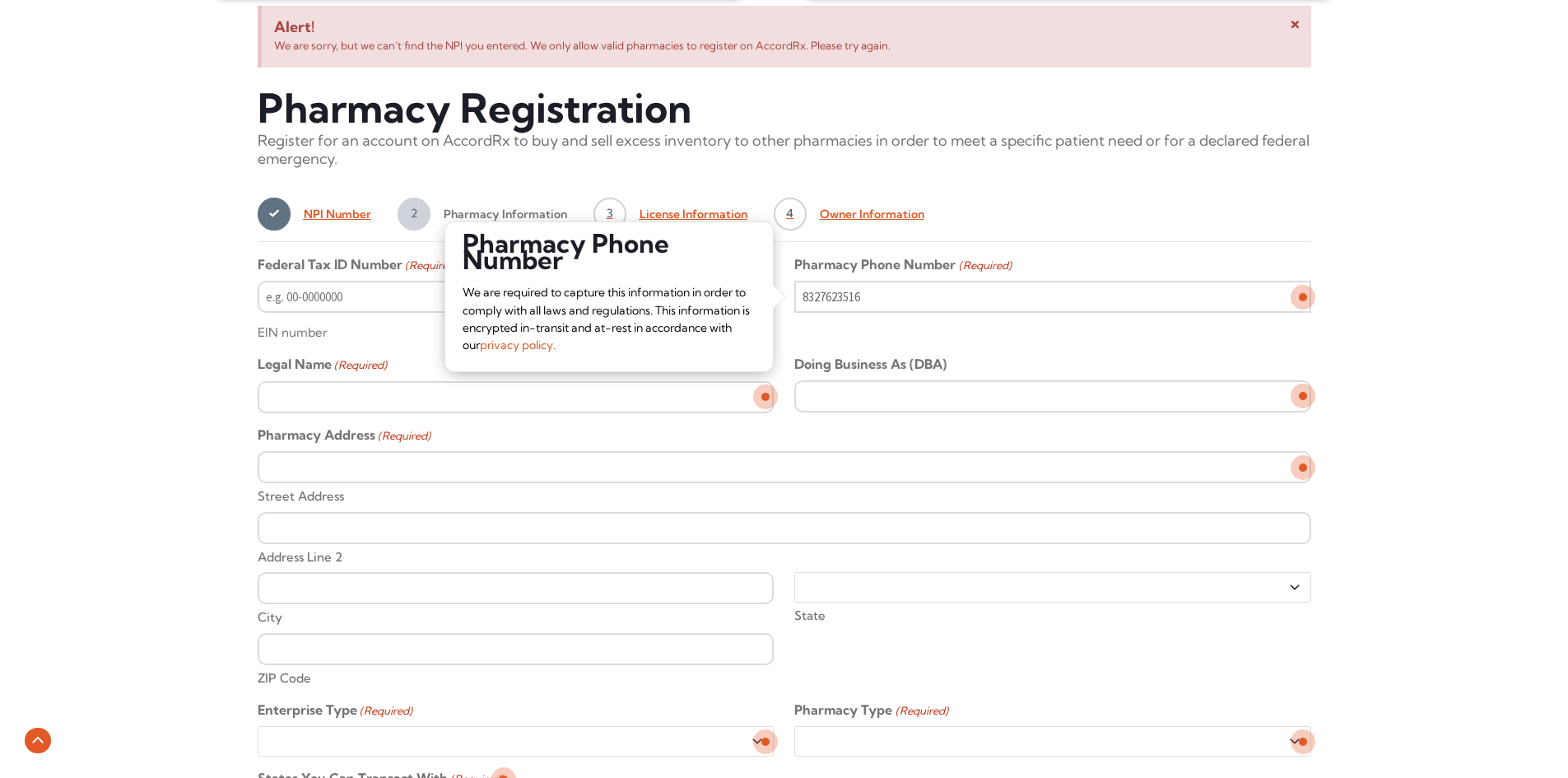
type input "(832) 762-3516"
type input "AllRX"
type input "222 W Harrison ave"
type input "Harlingen"
select select "[US_STATE]"
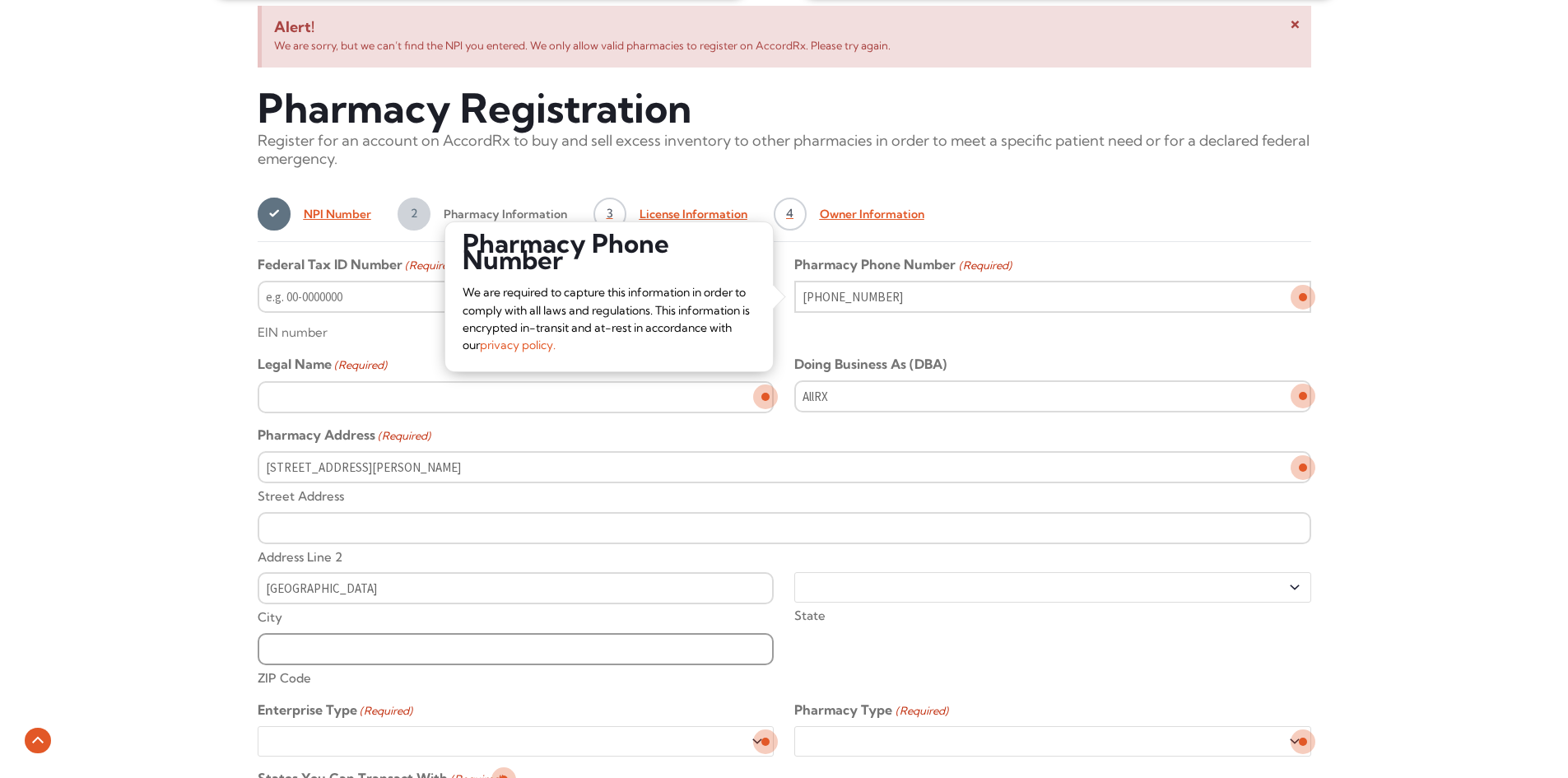
type input "78550"
click at [958, 328] on div "Pharmacy Phone Number (Required) (832) 762-3516" at bounding box center [1053, 299] width 516 height 86
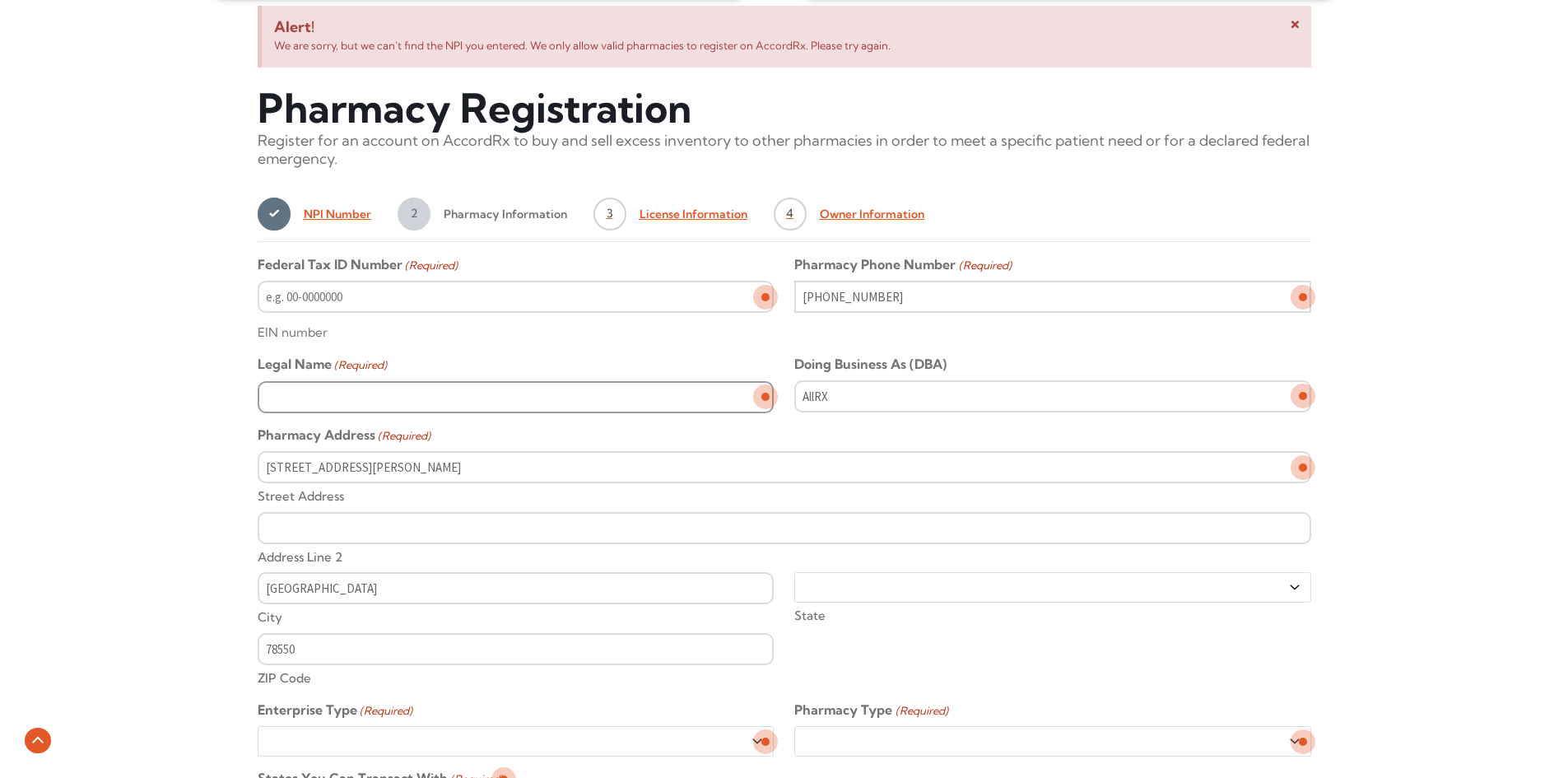
click at [475, 393] on input "Legal Name (Required)" at bounding box center [515, 397] width 516 height 32
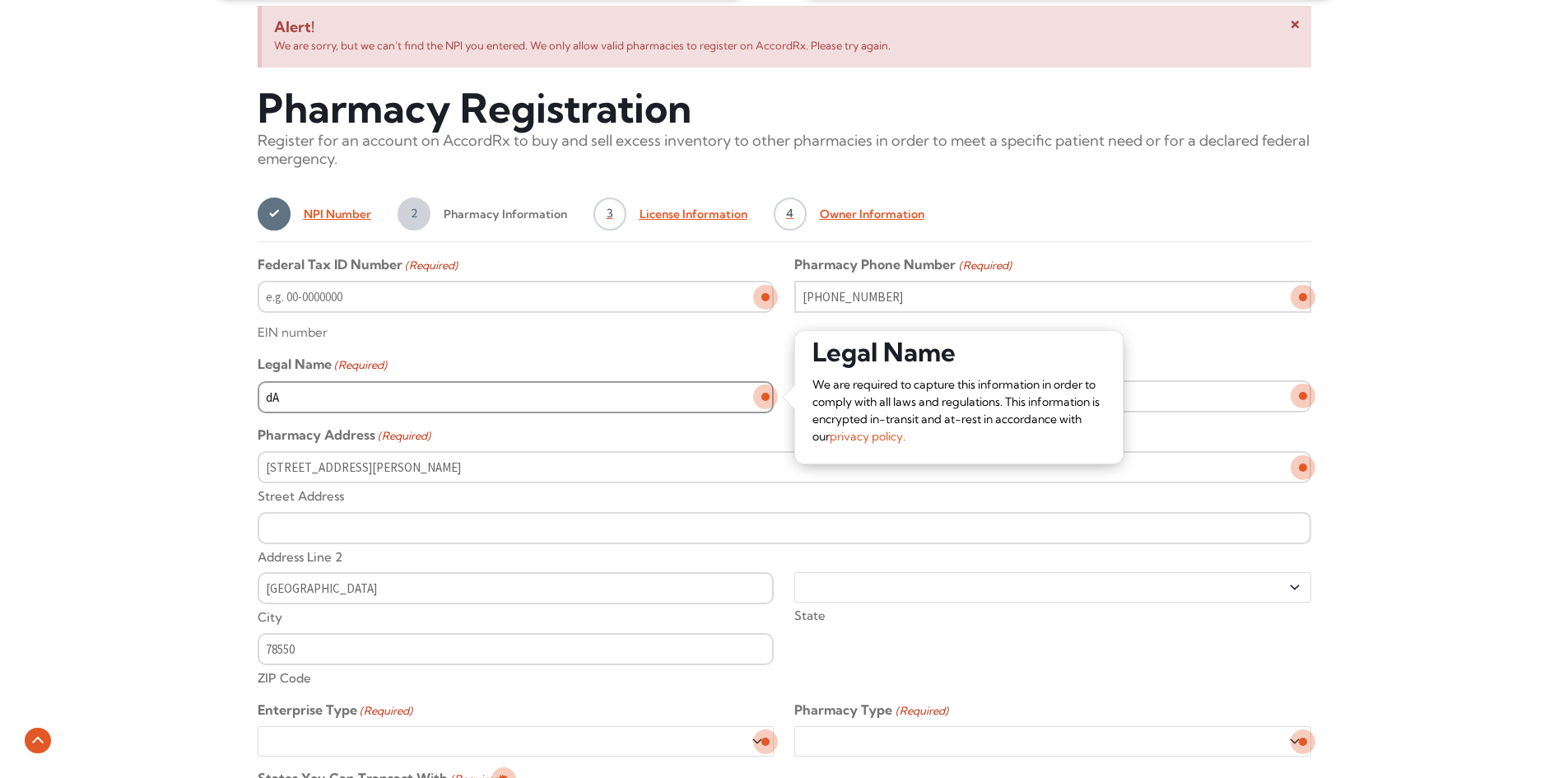
type input "d"
type input "Daniel Hayek"
type input "__-_______"
click at [510, 299] on input "__-_______" at bounding box center [515, 297] width 516 height 32
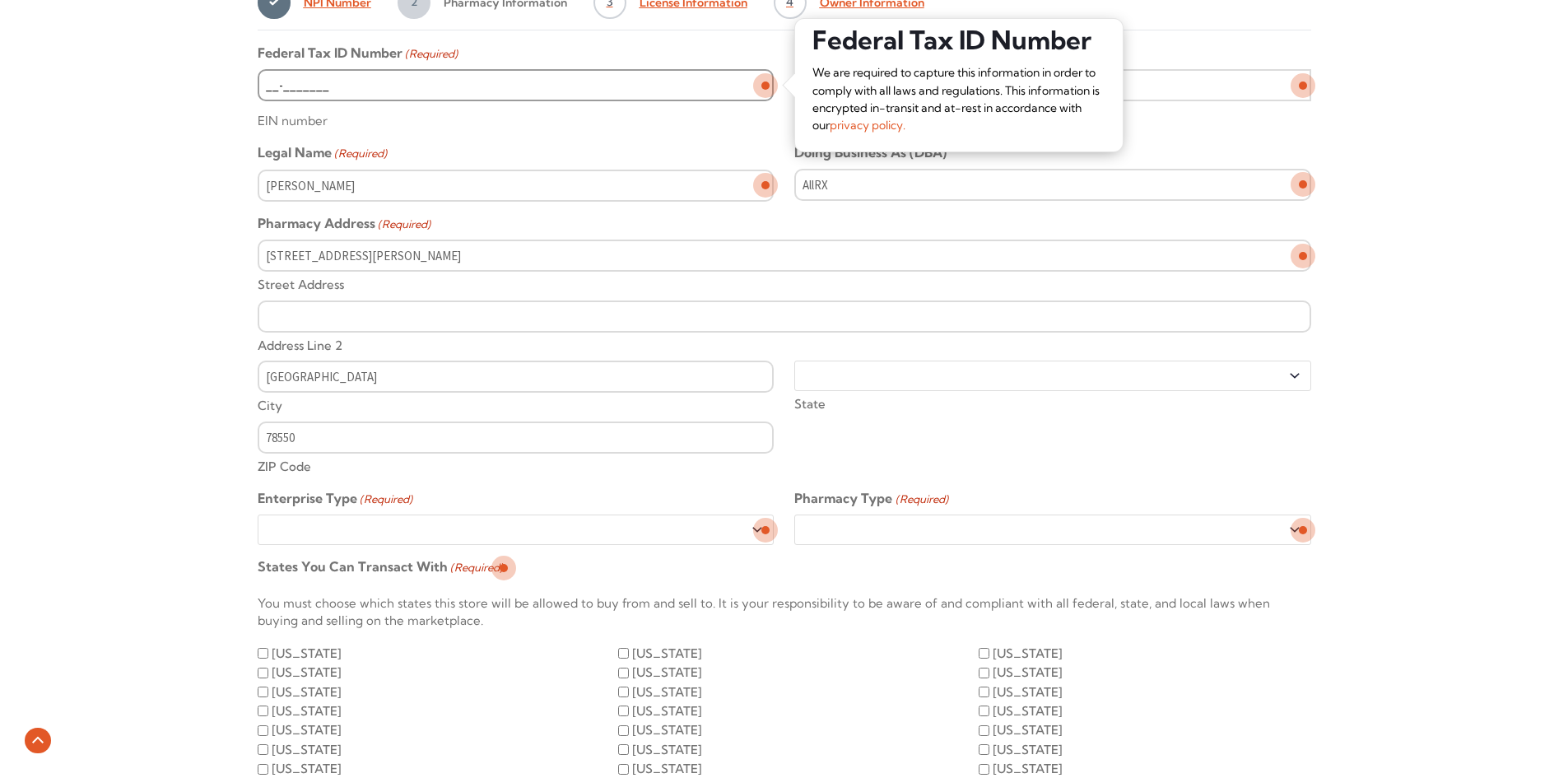
scroll to position [824, 0]
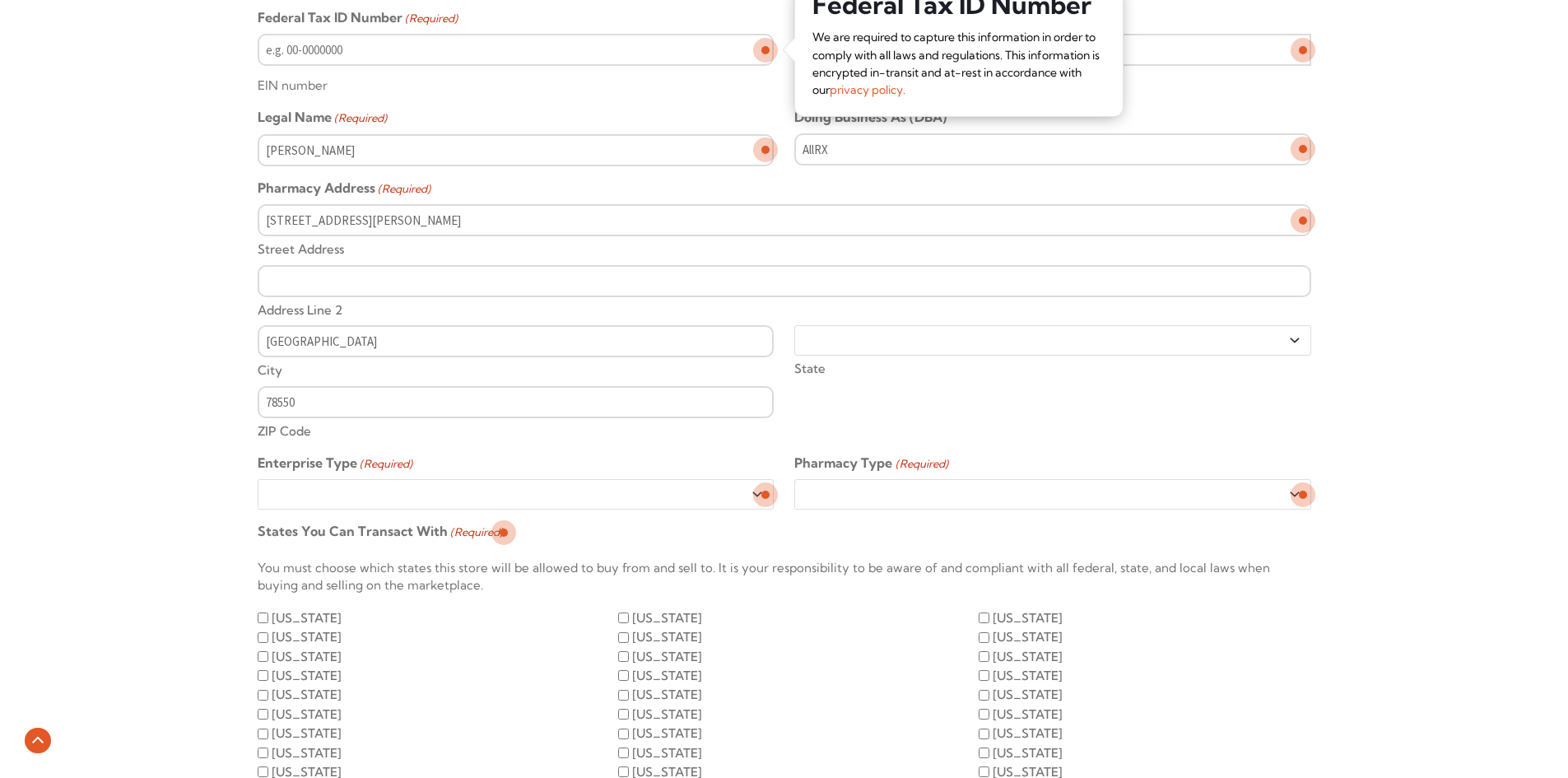
click at [565, 495] on select "Sole Proprietorship LLC Partnership Corporation" at bounding box center [515, 494] width 516 height 30
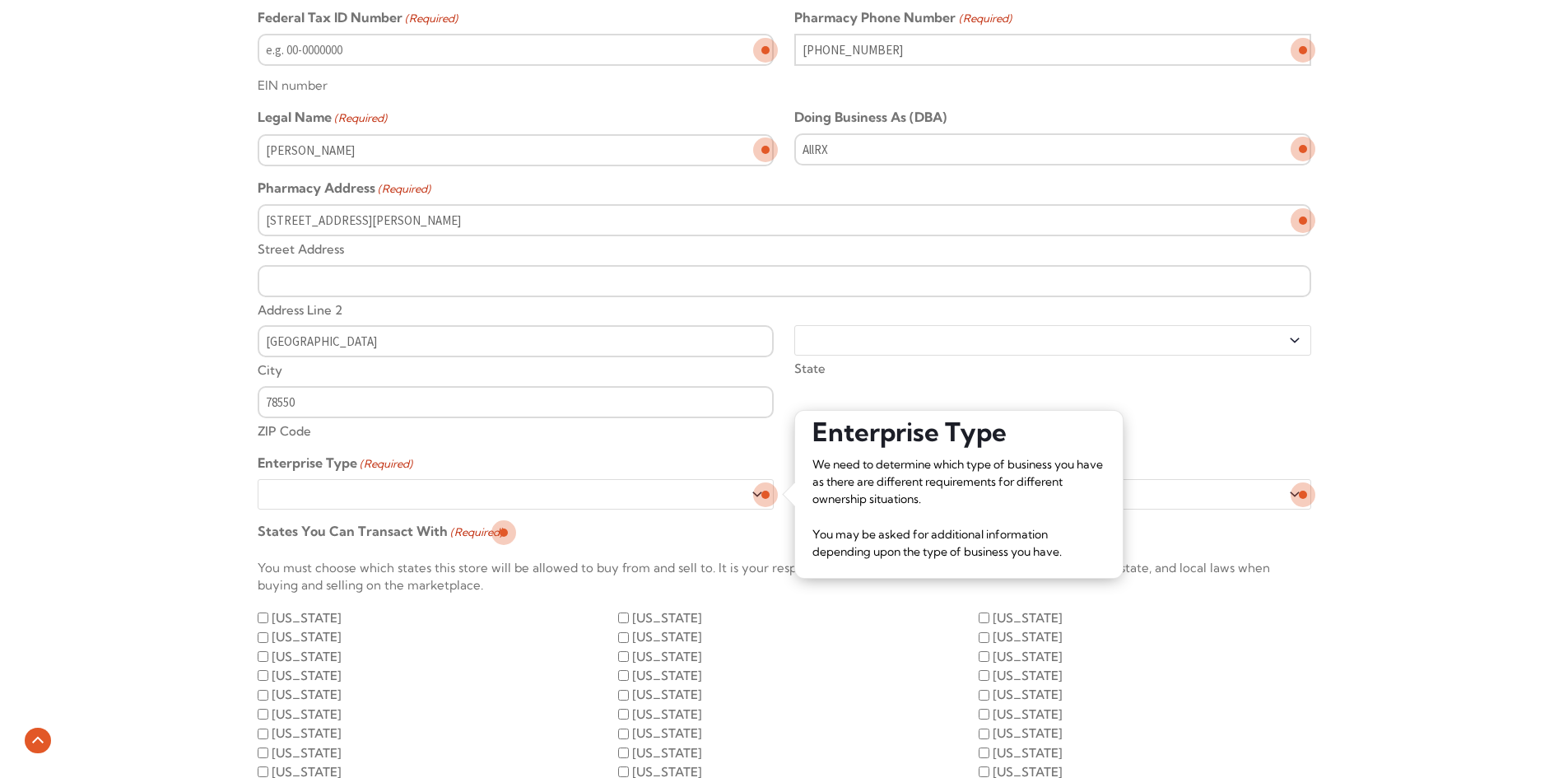
click at [610, 491] on select "Sole Proprietorship LLC Partnership Corporation" at bounding box center [515, 494] width 516 height 30
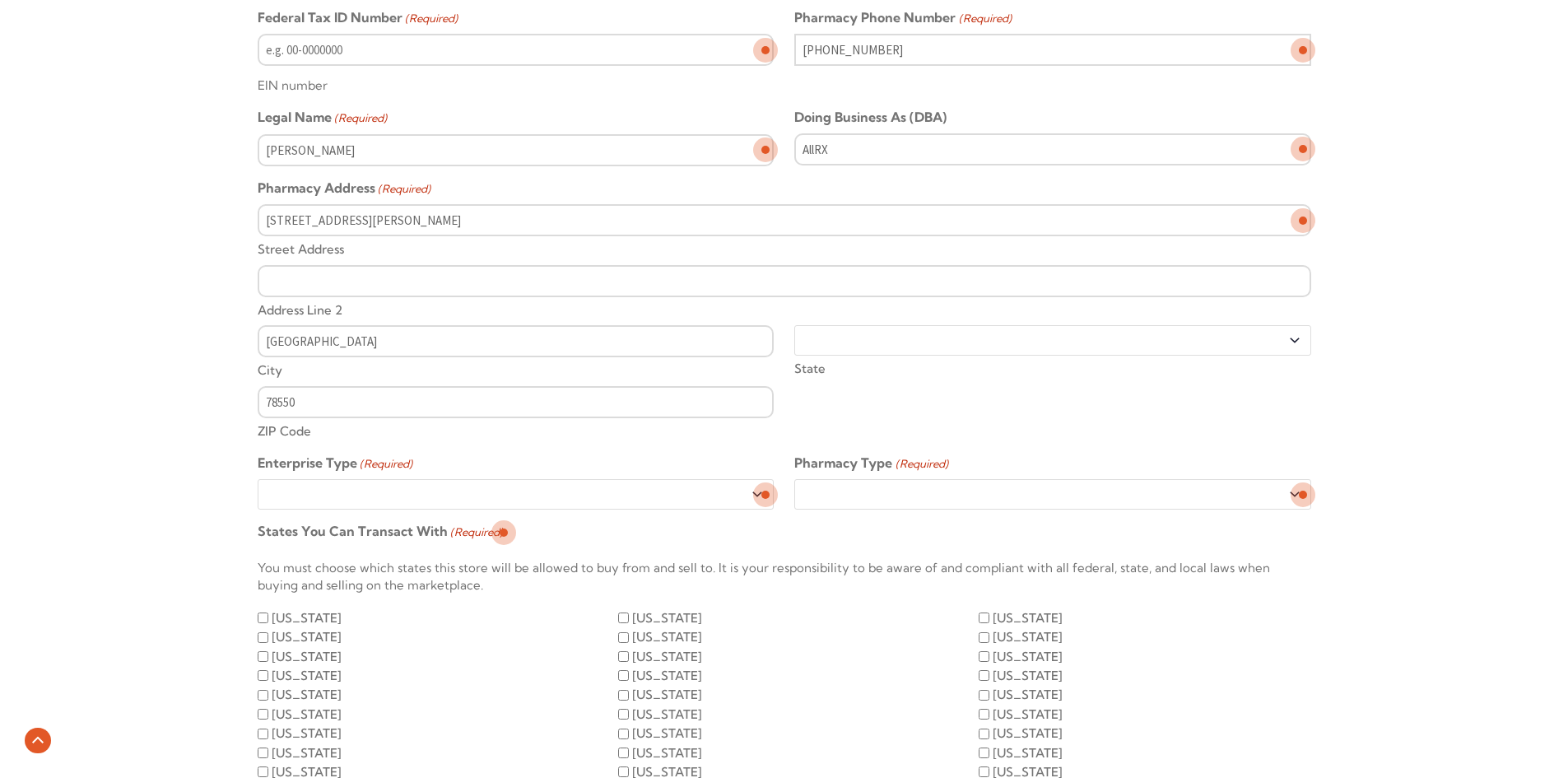
select select "Corporation"
click at [257, 479] on select "Sole Proprietorship LLC Partnership Corporation" at bounding box center [515, 494] width 516 height 30
click at [949, 492] on select "Retail Hospital LTC Other" at bounding box center [1053, 494] width 516 height 30
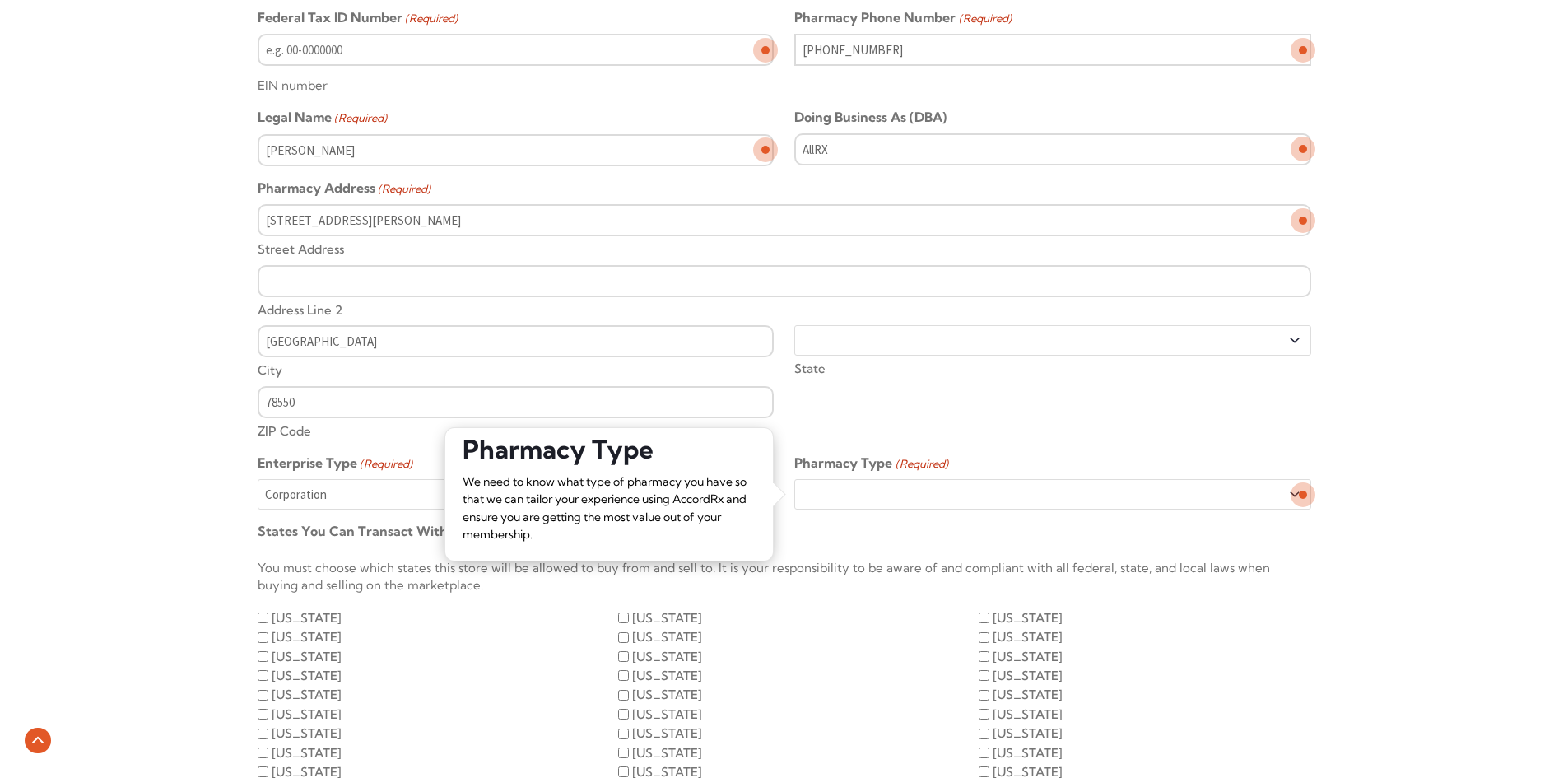
select select "Retail"
click at [795, 479] on select "Retail Hospital LTC Other" at bounding box center [1053, 494] width 516 height 30
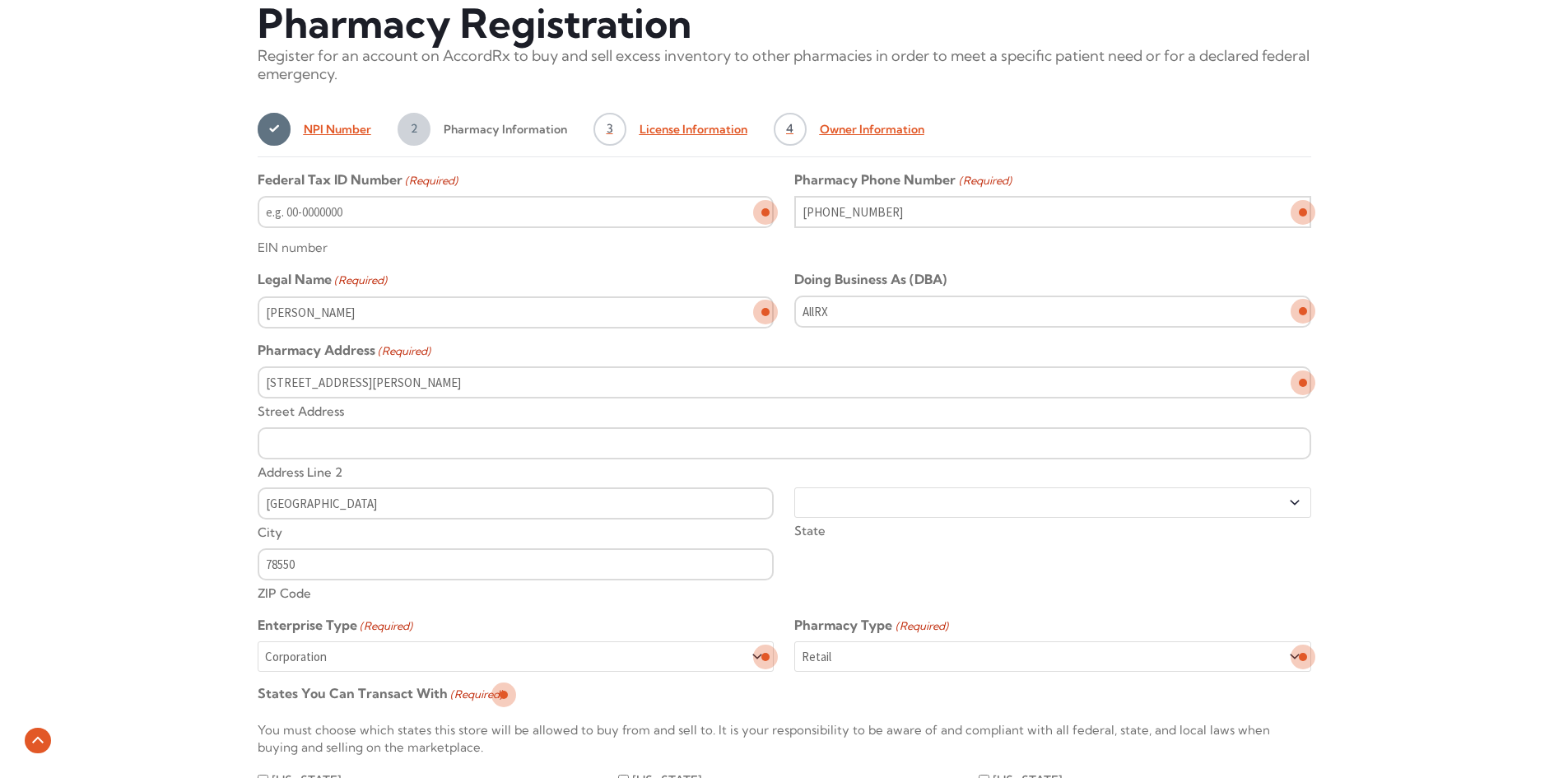
scroll to position [659, 0]
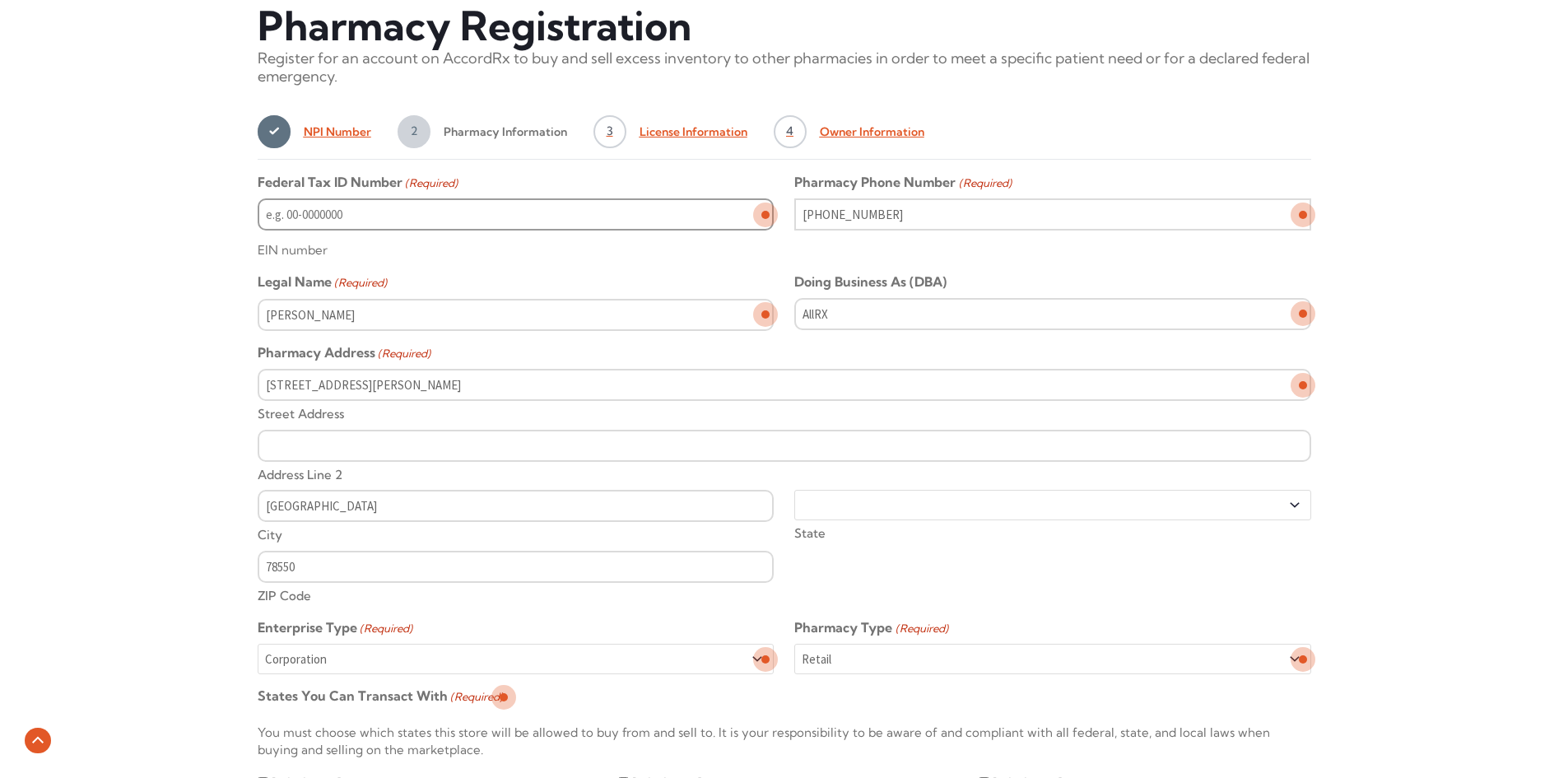
type input "__-_______"
click at [578, 213] on input "__-_______" at bounding box center [515, 214] width 516 height 32
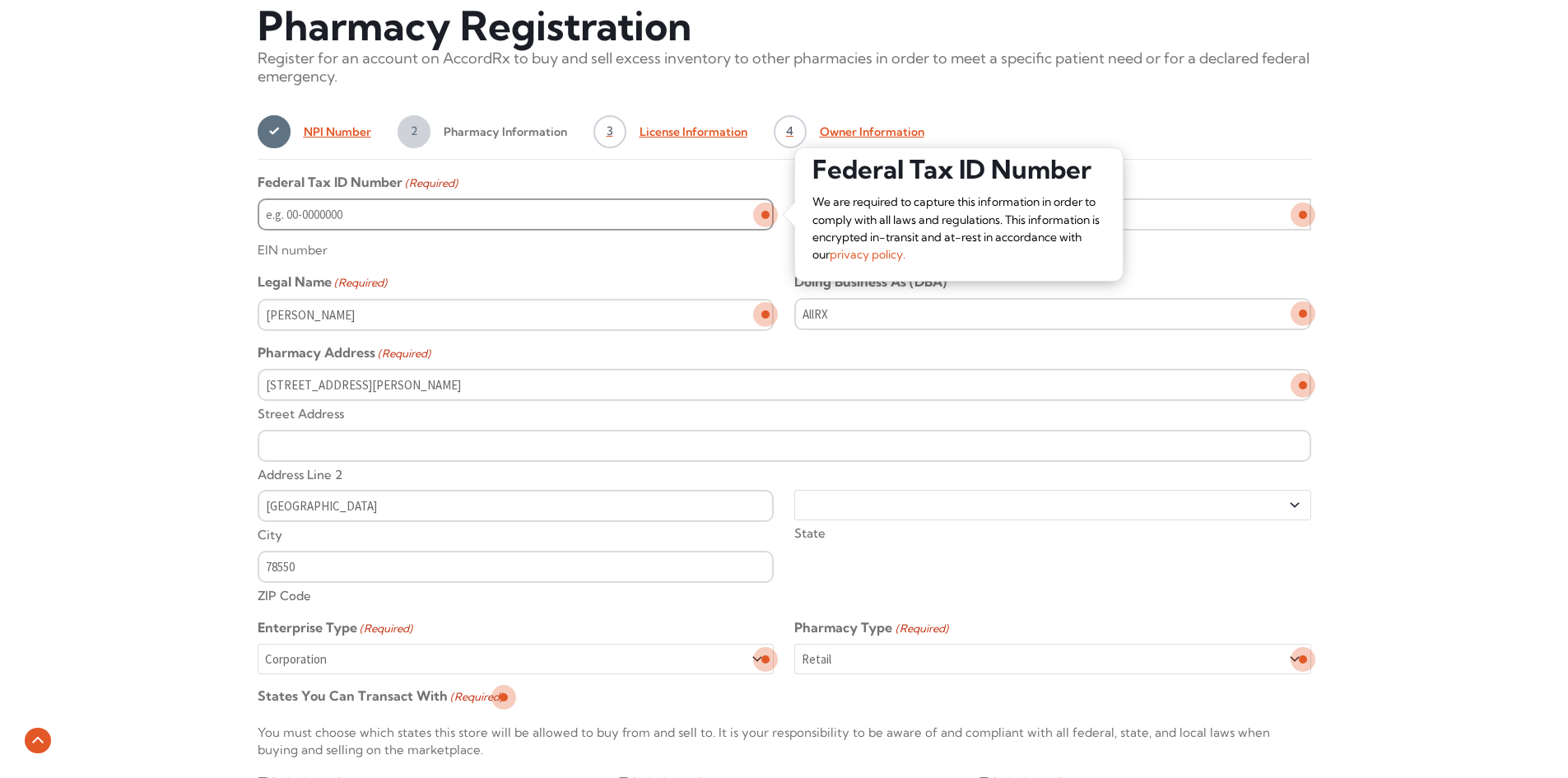
type input "__-_______"
